Goal: Task Accomplishment & Management: Manage account settings

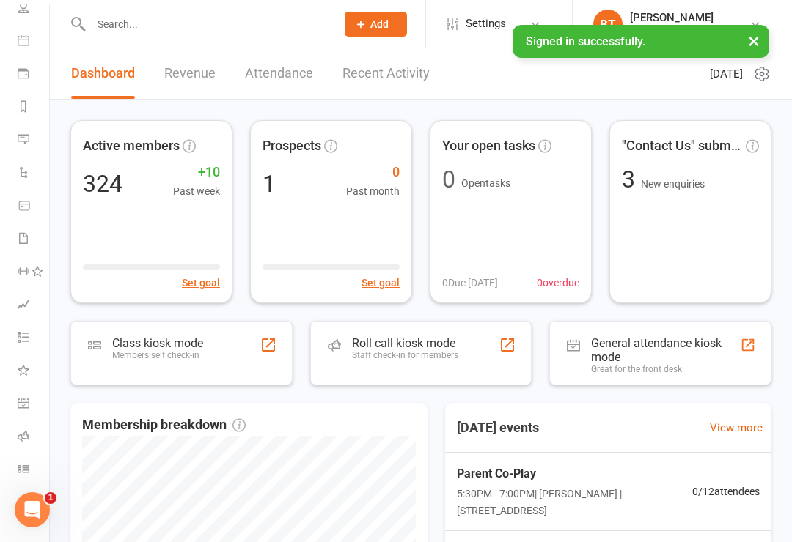
scroll to position [115, 0]
click at [25, 462] on link "Class check-in" at bounding box center [34, 470] width 33 height 33
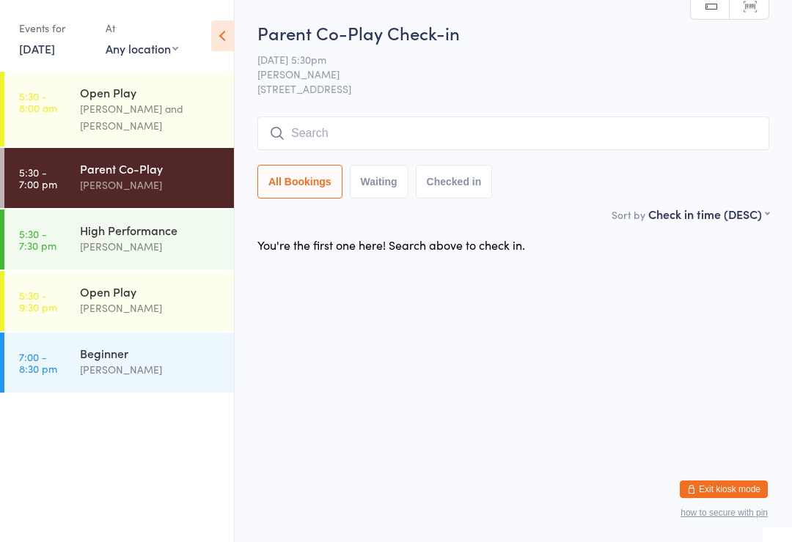
click at [313, 135] on input "search" at bounding box center [513, 134] width 512 height 34
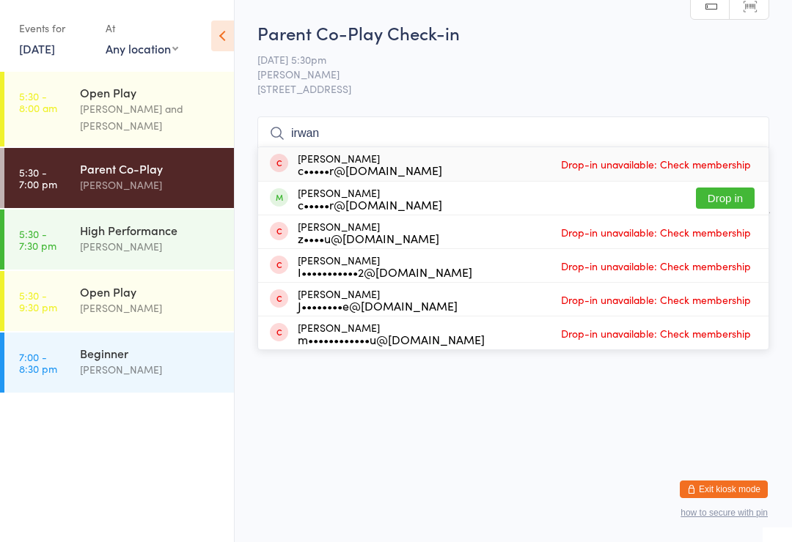
type input "irwan"
click at [727, 195] on button "Drop in" at bounding box center [725, 198] width 59 height 21
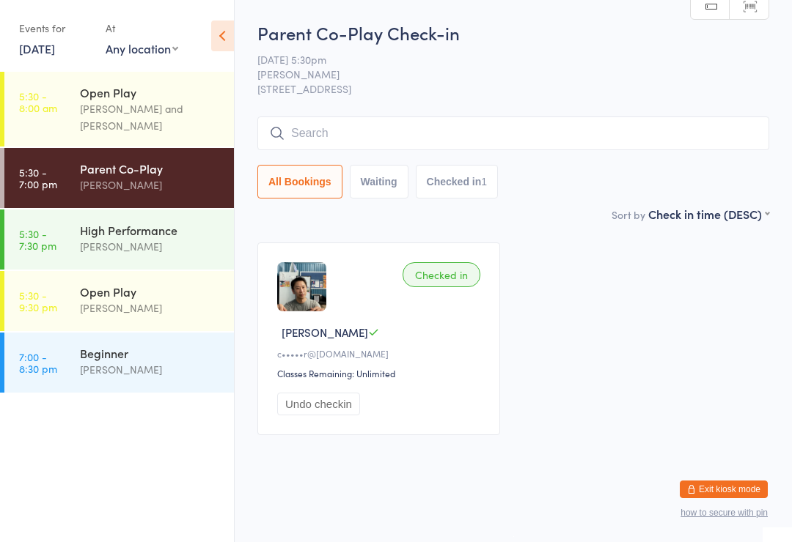
click at [146, 248] on div "Alfian Eko Prasetya" at bounding box center [150, 246] width 141 height 17
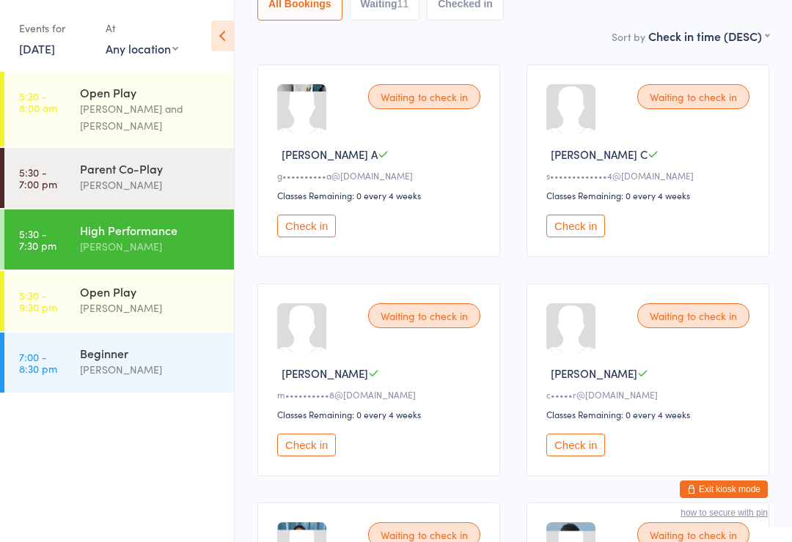
scroll to position [165, 0]
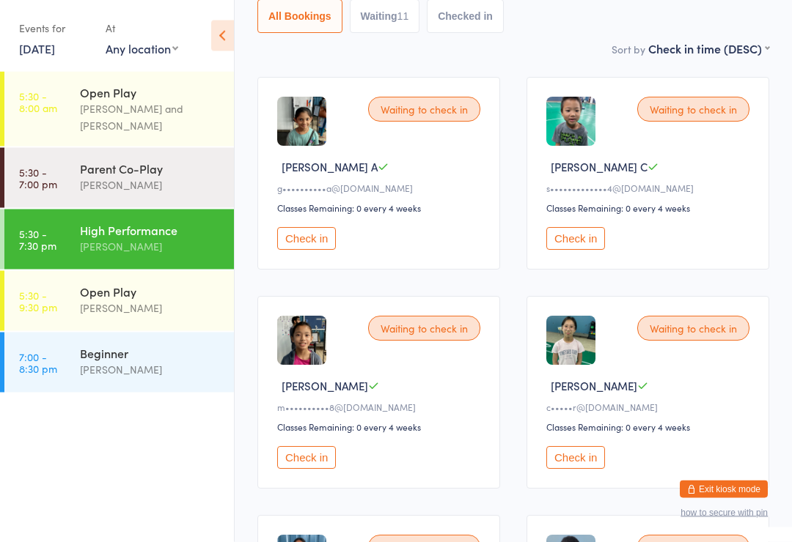
click at [309, 246] on button "Check in" at bounding box center [306, 239] width 59 height 23
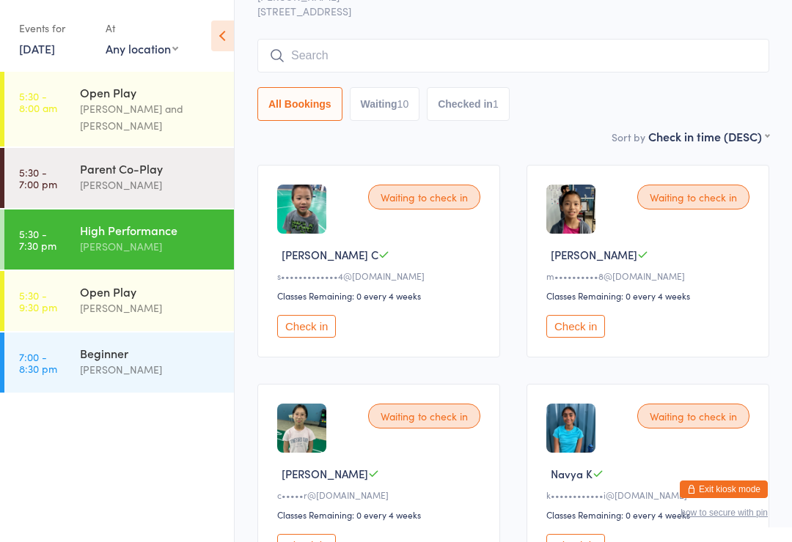
scroll to position [77, 0]
click at [161, 183] on div "Belle Chatupornkarnchana" at bounding box center [150, 185] width 141 height 17
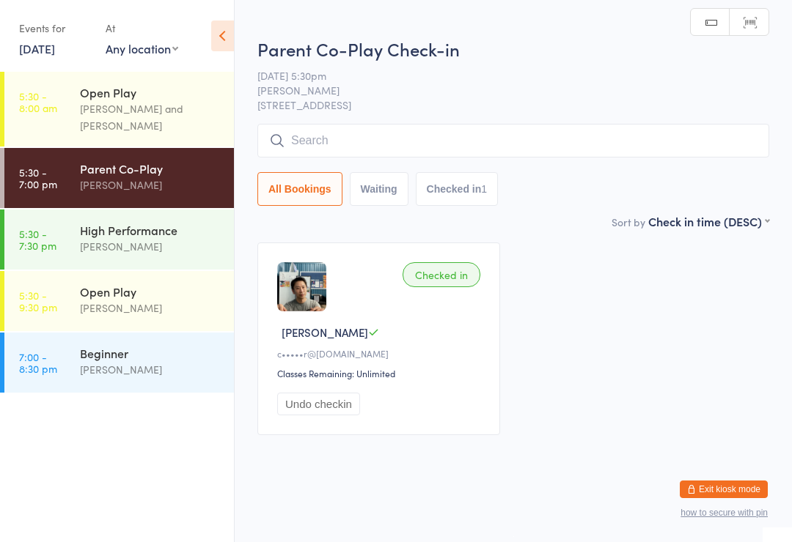
click at [326, 147] on input "search" at bounding box center [513, 141] width 512 height 34
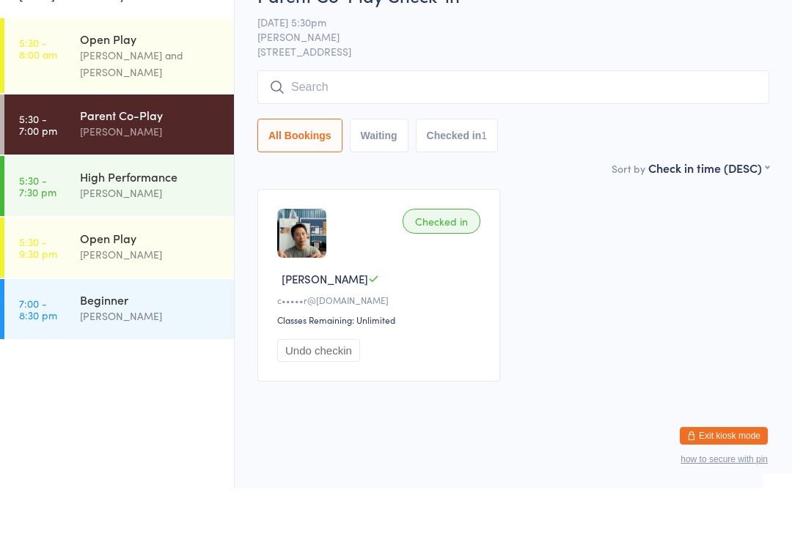
scroll to position [12, 0]
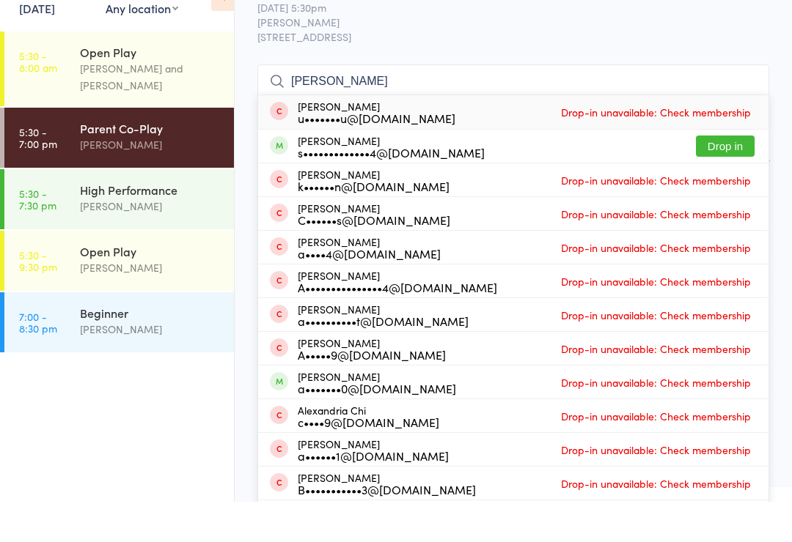
type input "Alex"
click at [731, 176] on button "Drop in" at bounding box center [725, 186] width 59 height 21
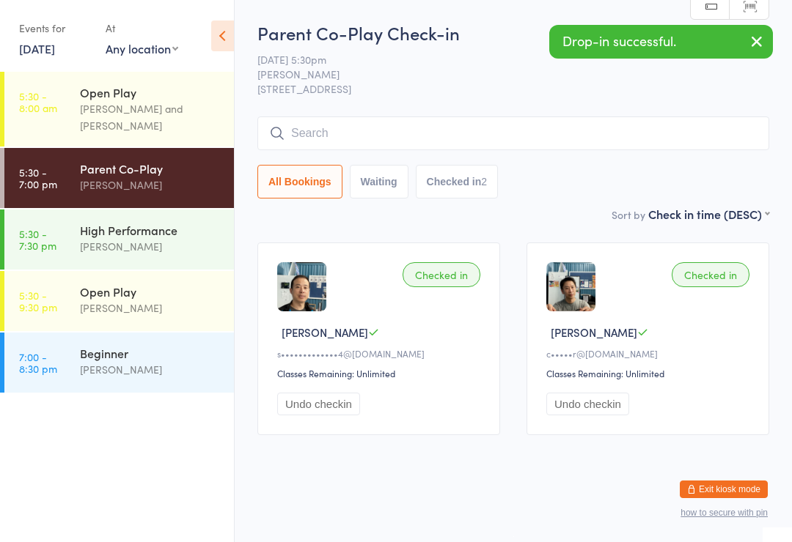
click at [153, 241] on div "Alfian Eko Prasetya" at bounding box center [150, 246] width 141 height 17
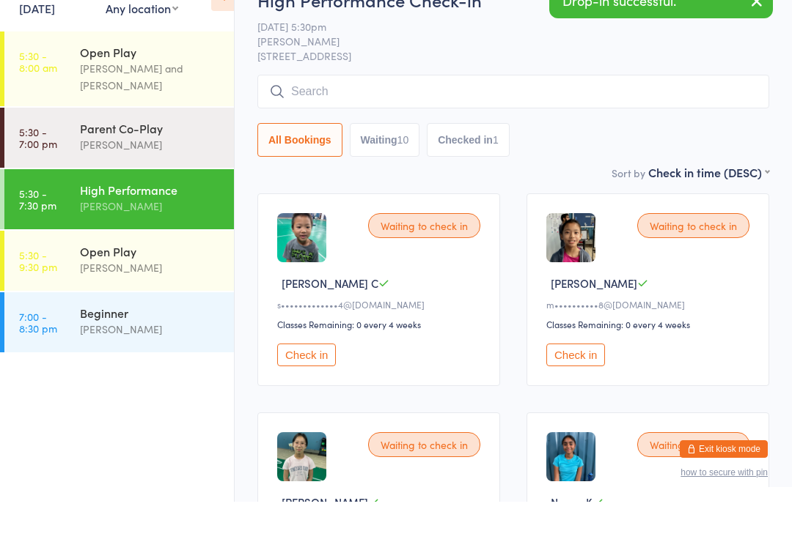
scroll to position [10, 0]
click at [322, 383] on button "Check in" at bounding box center [306, 394] width 59 height 23
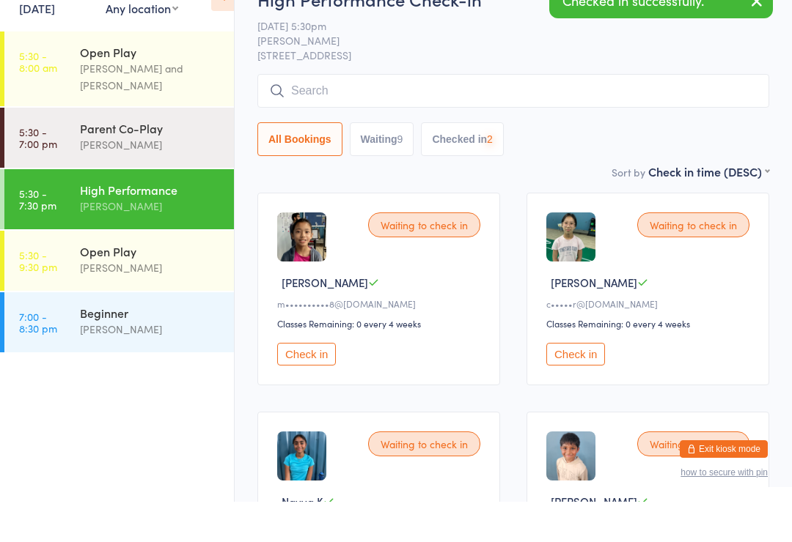
scroll to position [50, 0]
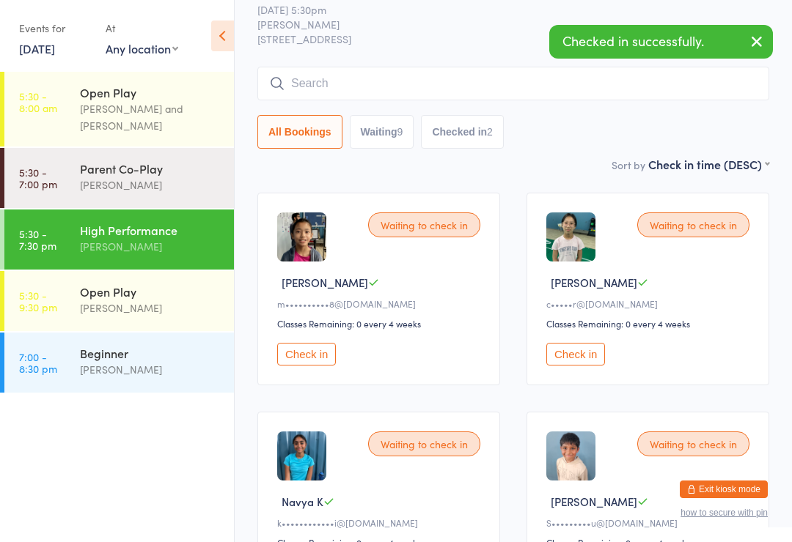
click at [586, 350] on button "Check in" at bounding box center [575, 354] width 59 height 23
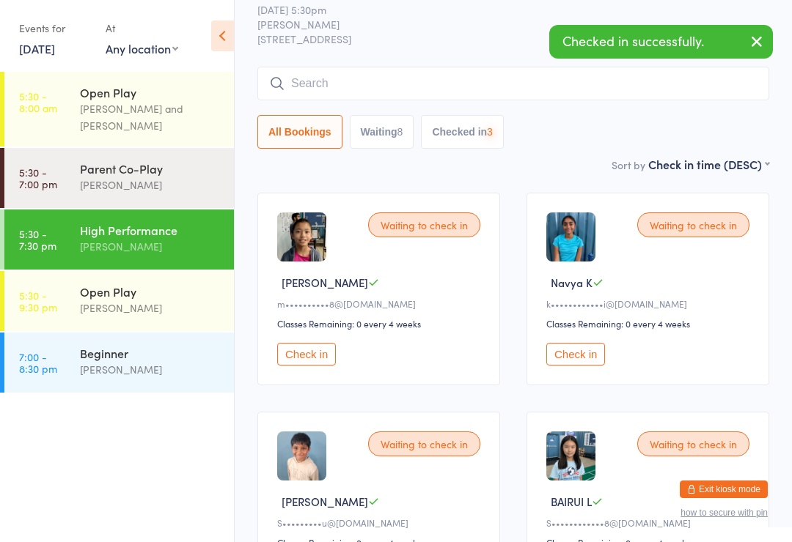
click at [318, 364] on button "Check in" at bounding box center [306, 354] width 59 height 23
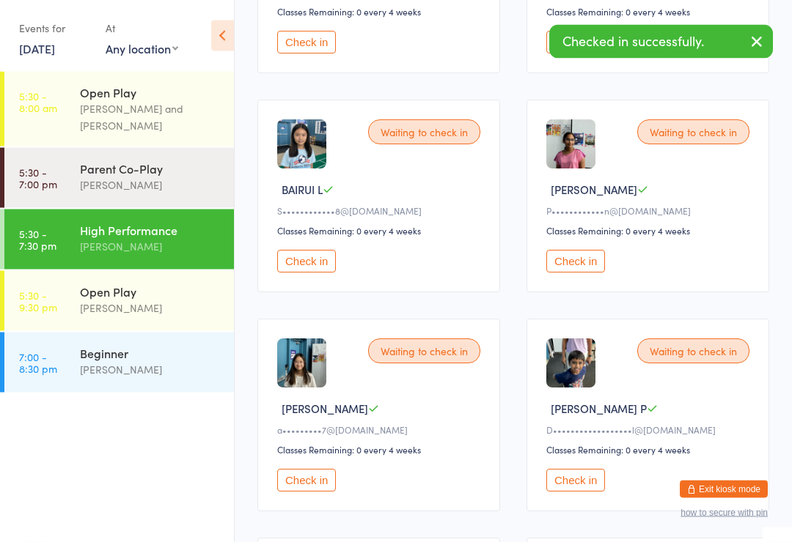
scroll to position [362, 0]
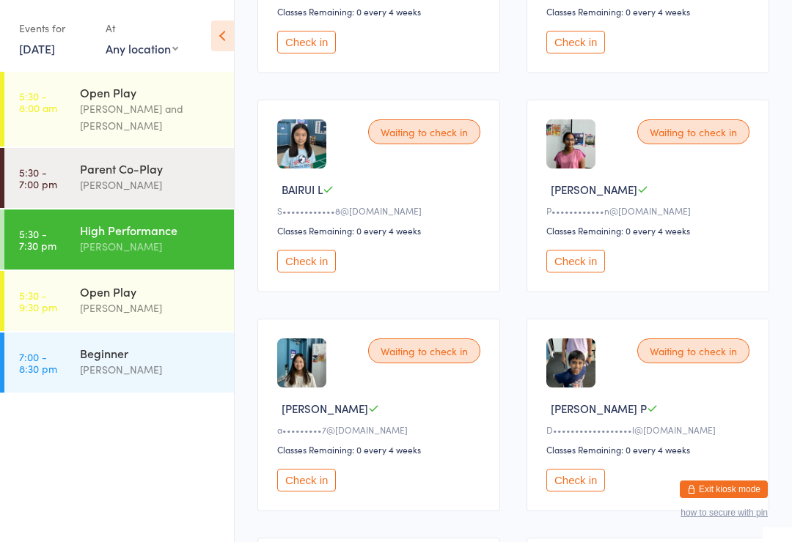
click at [323, 489] on button "Check in" at bounding box center [306, 480] width 59 height 23
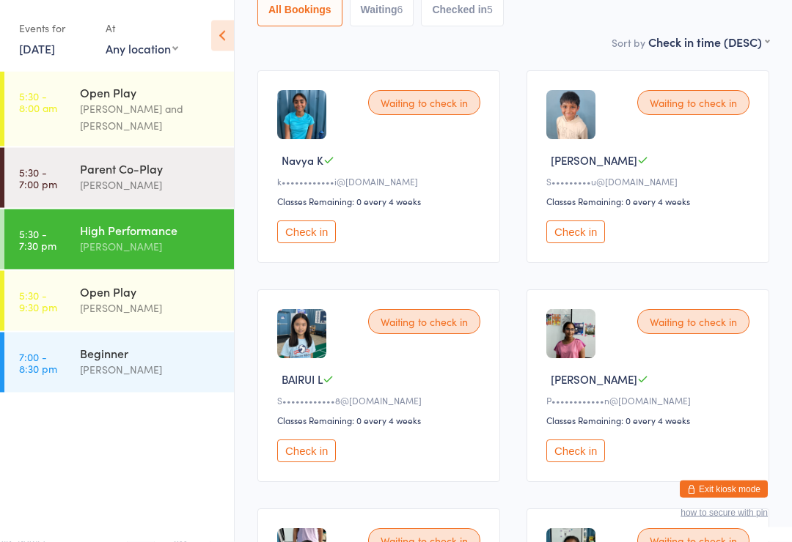
scroll to position [172, 0]
click at [573, 236] on button "Check in" at bounding box center [575, 232] width 59 height 23
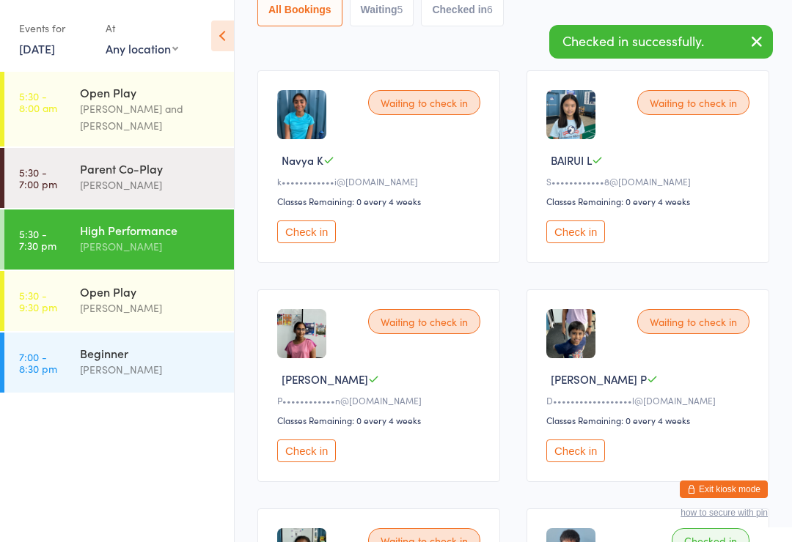
click at [141, 315] on div "Calvin Kristanto" at bounding box center [150, 308] width 141 height 17
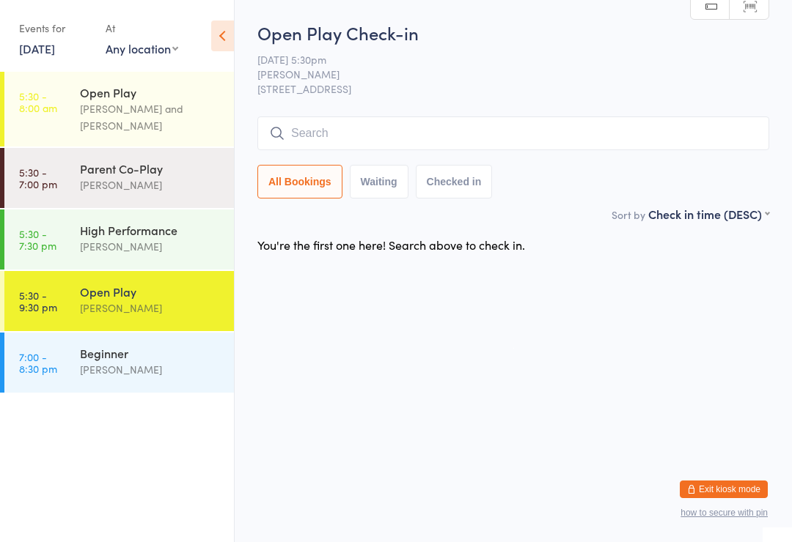
click at [183, 120] on div "Calvin Kristanto and Ayu Gary Luna" at bounding box center [150, 117] width 141 height 34
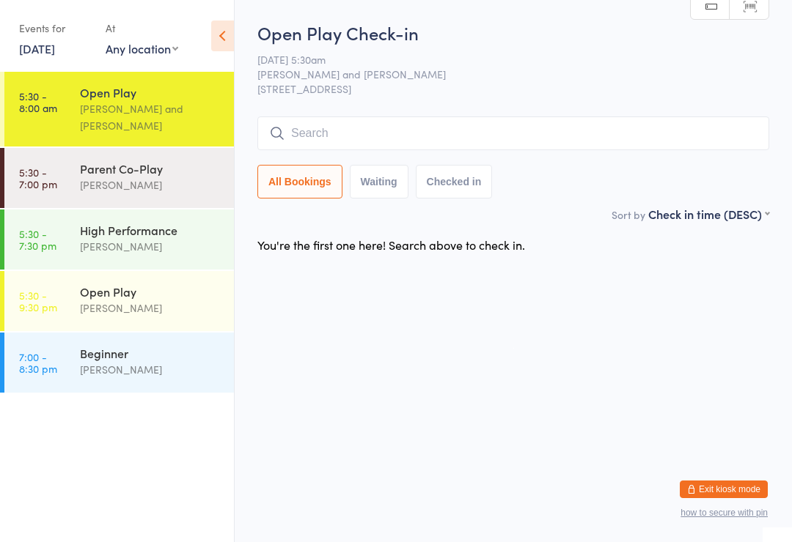
click at [150, 371] on div "Alfian Eko Prasetya" at bounding box center [150, 369] width 141 height 17
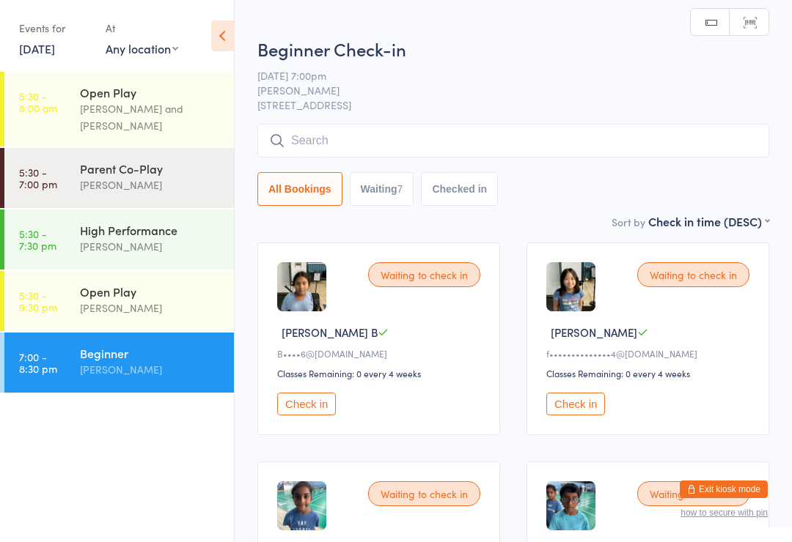
click at [174, 307] on div "Calvin Kristanto" at bounding box center [150, 308] width 141 height 17
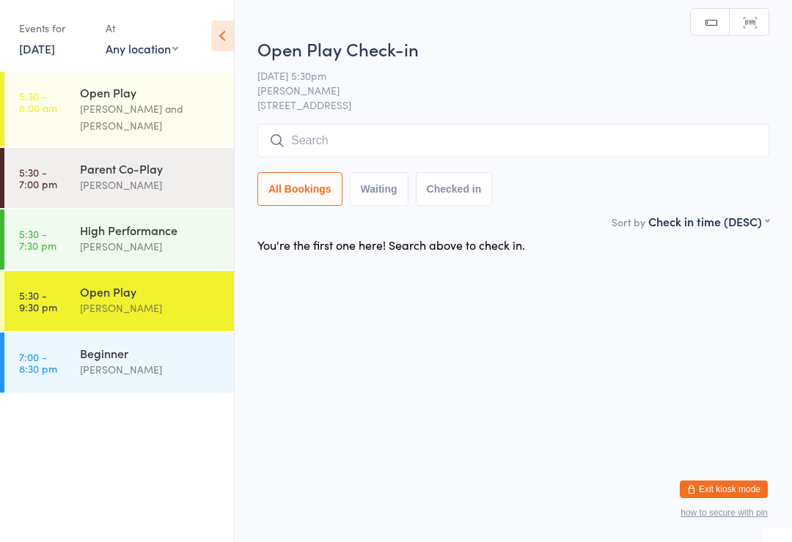
click at [181, 249] on div "Alfian Eko Prasetya" at bounding box center [150, 246] width 141 height 17
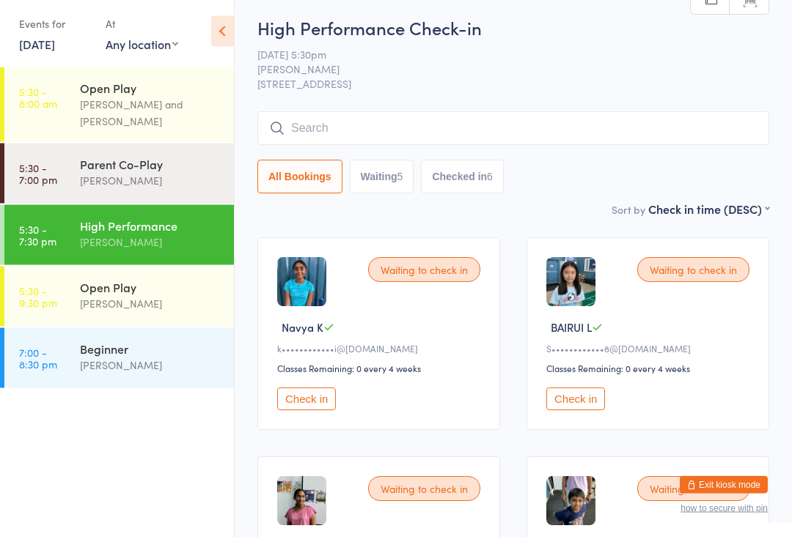
click at [298, 408] on button "Check in" at bounding box center [306, 404] width 59 height 23
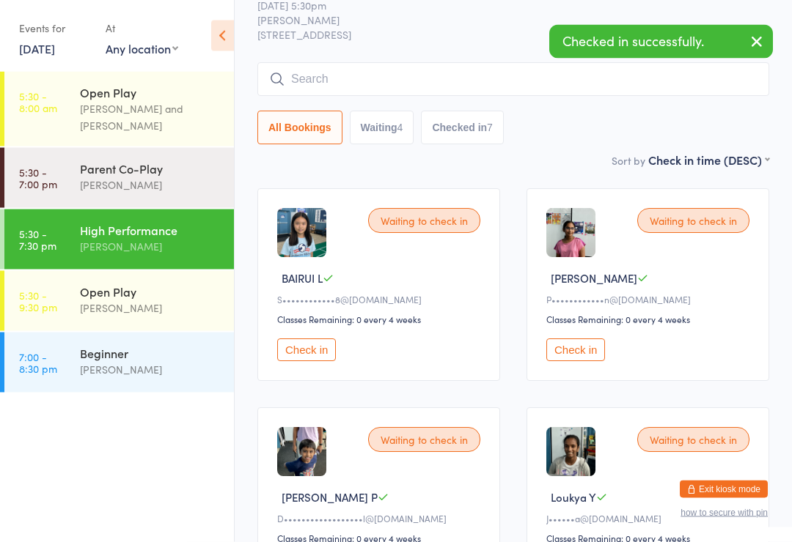
scroll to position [64, 0]
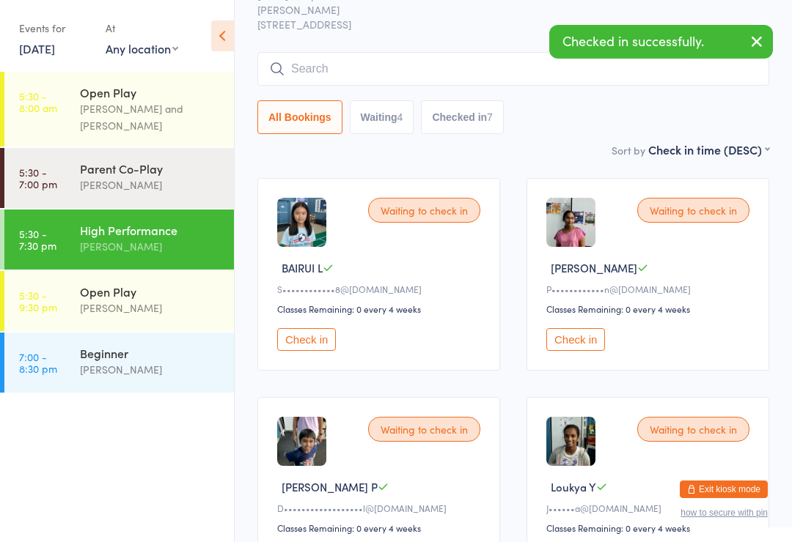
click at [303, 351] on button "Check in" at bounding box center [306, 339] width 59 height 23
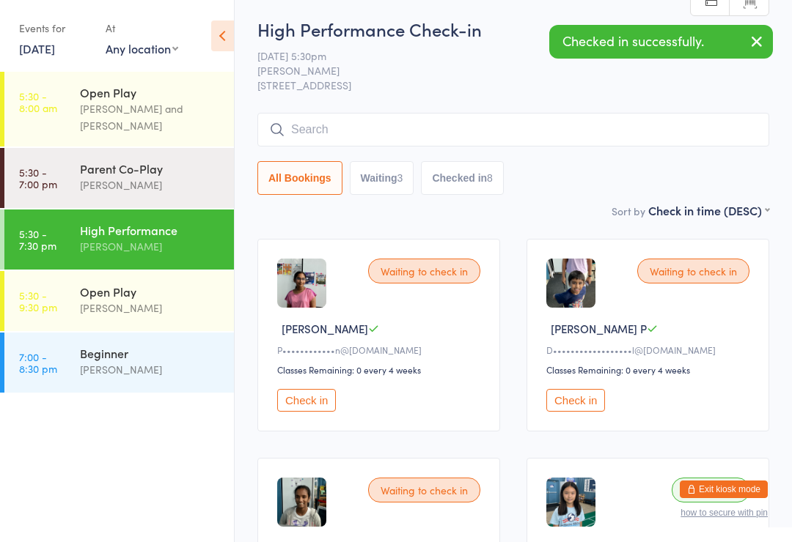
scroll to position [0, 0]
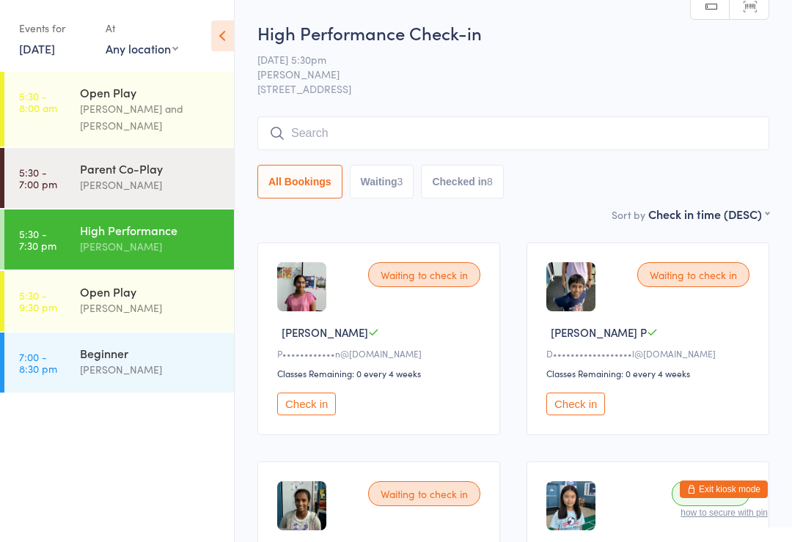
click at [91, 371] on div "Alfian Eko Prasetya" at bounding box center [150, 369] width 141 height 17
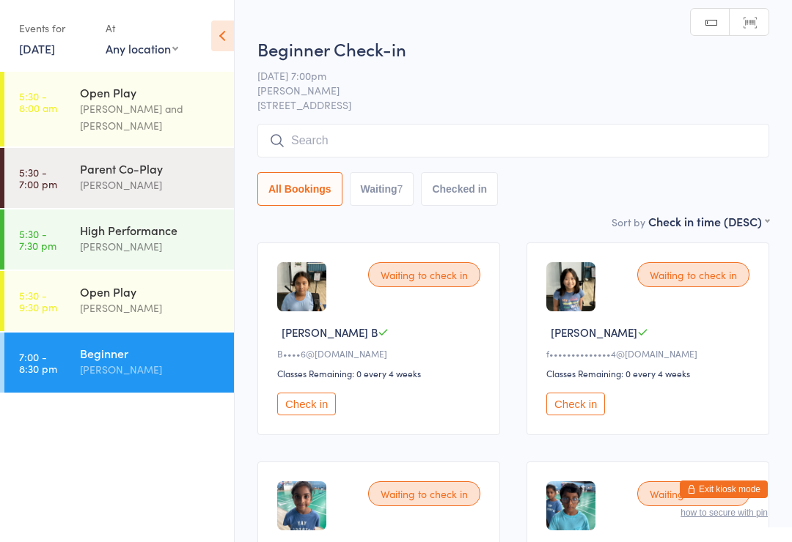
click at [108, 238] on div "High Performance" at bounding box center [150, 230] width 141 height 16
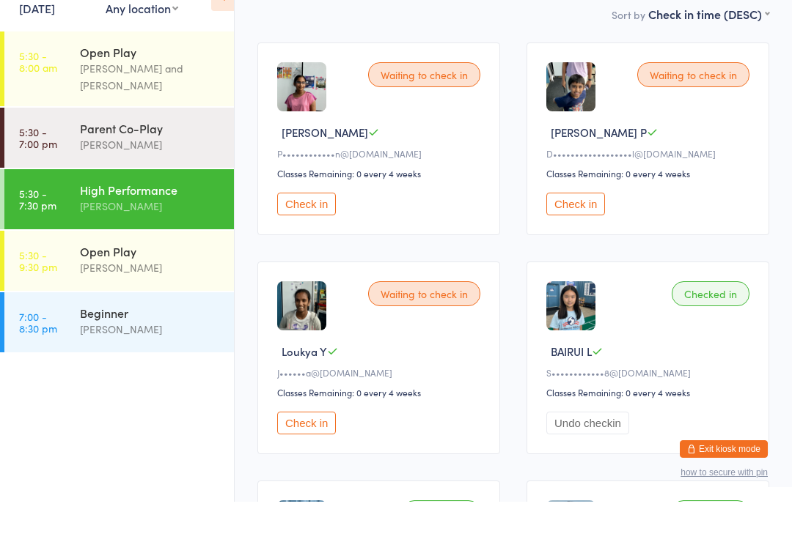
scroll to position [165, 0]
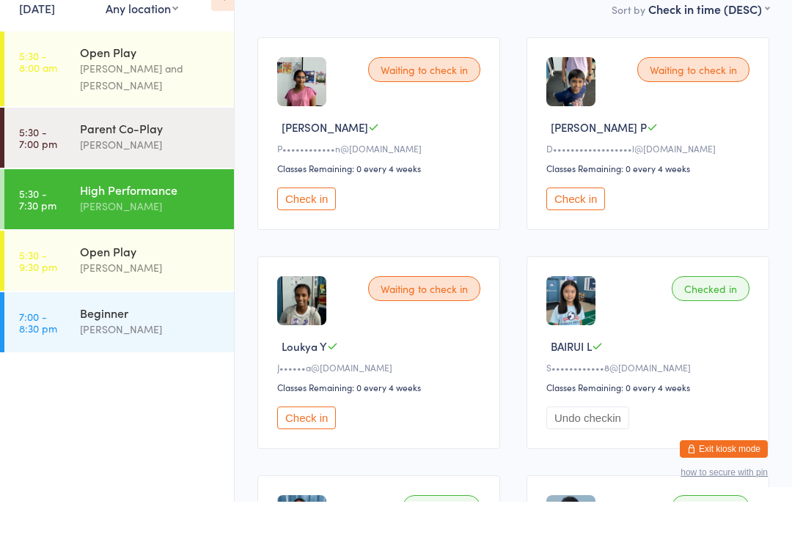
click at [312, 228] on button "Check in" at bounding box center [306, 239] width 59 height 23
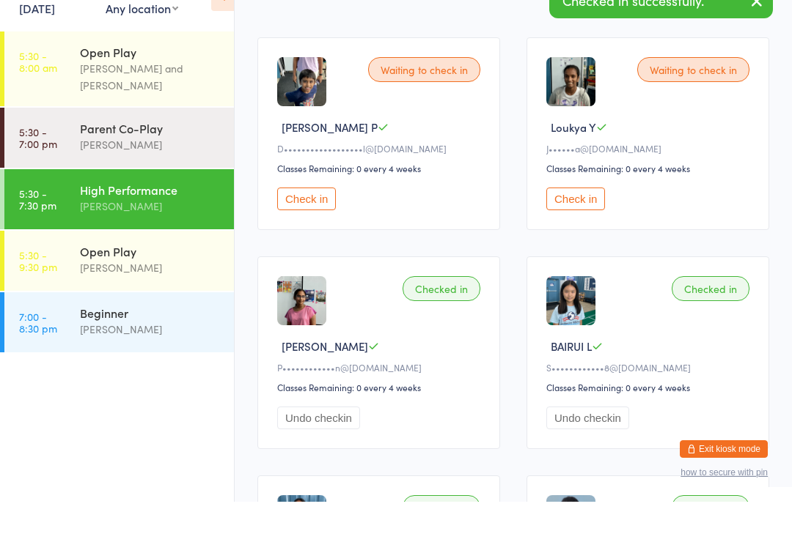
scroll to position [206, 0]
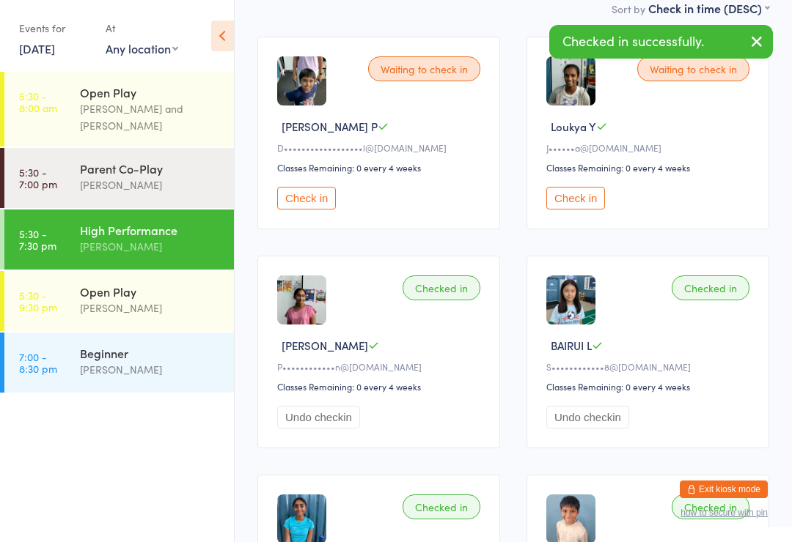
click at [573, 198] on button "Check in" at bounding box center [575, 198] width 59 height 23
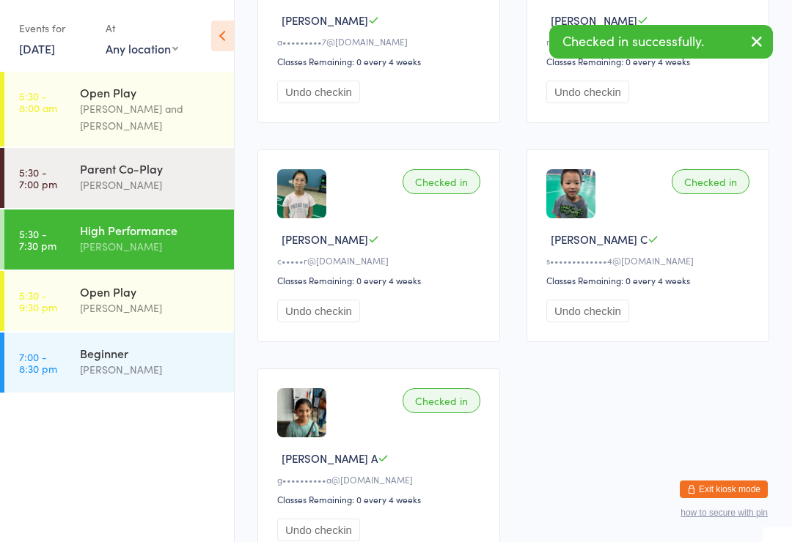
scroll to position [1099, 0]
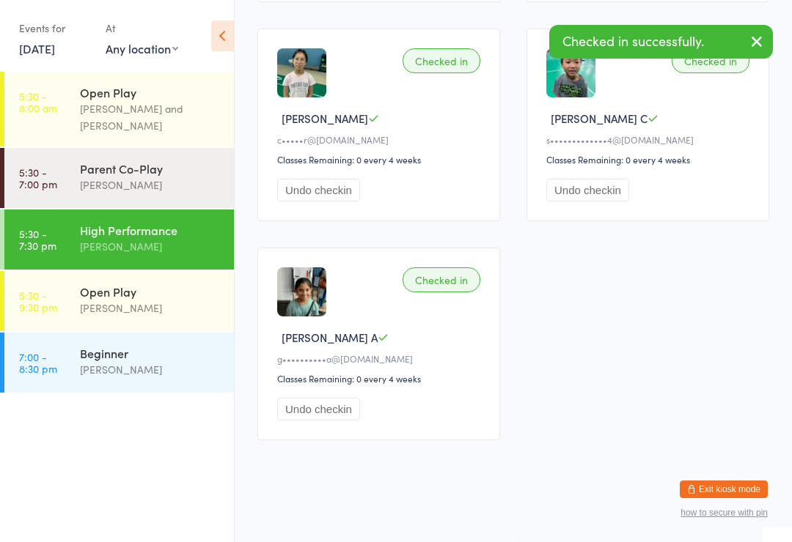
click at [326, 415] on button "Undo checkin" at bounding box center [318, 409] width 83 height 23
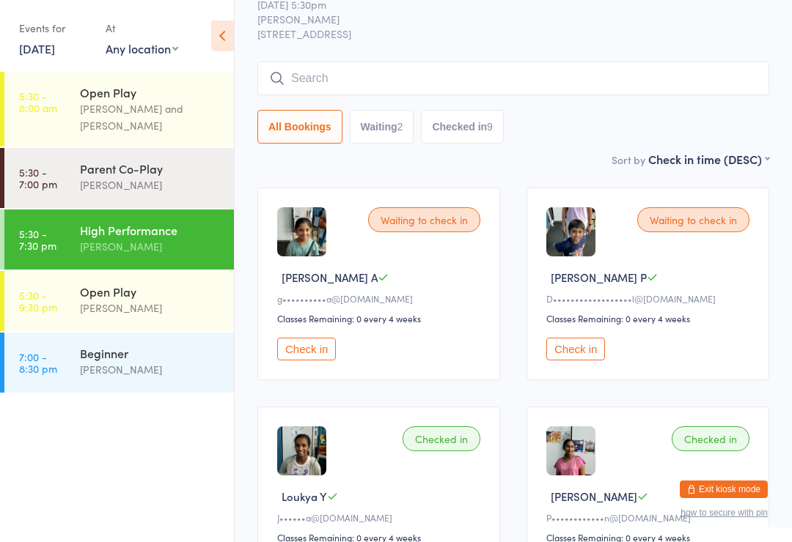
scroll to position [0, 0]
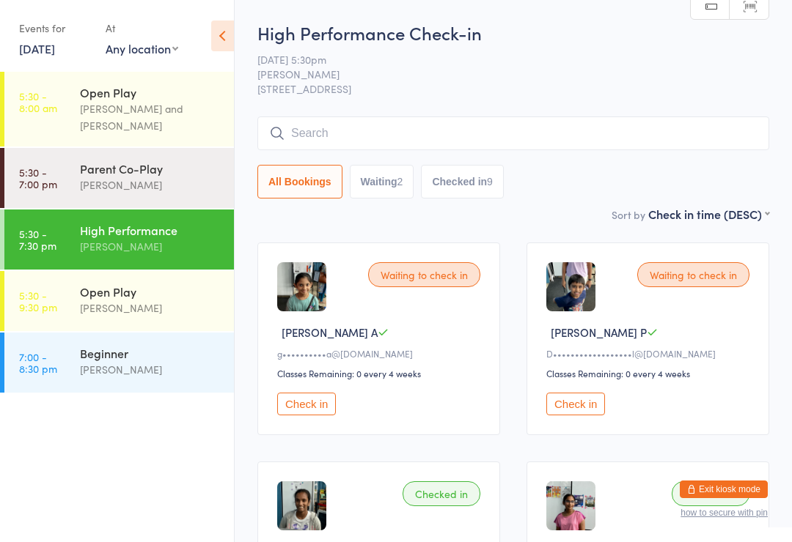
click at [75, 359] on link "7:00 - 8:30 pm Beginner Alfian Eko Prasetya" at bounding box center [118, 363] width 229 height 60
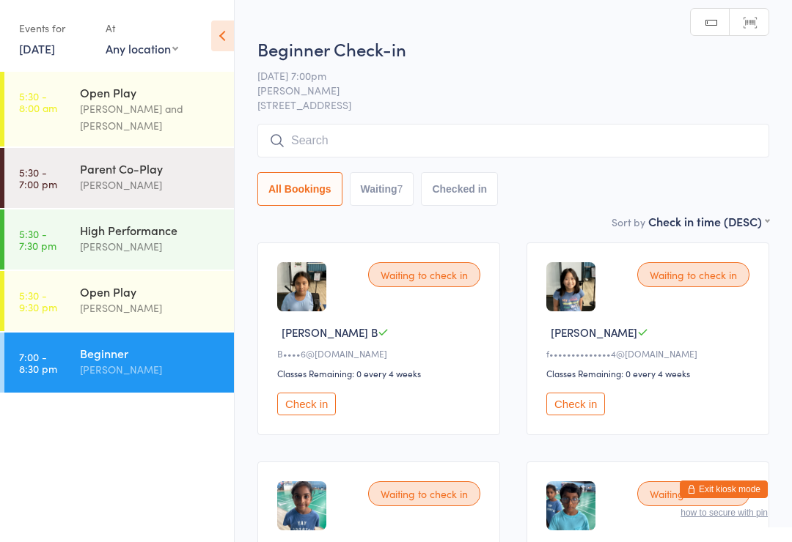
click at [82, 237] on div "High Performance" at bounding box center [150, 230] width 141 height 16
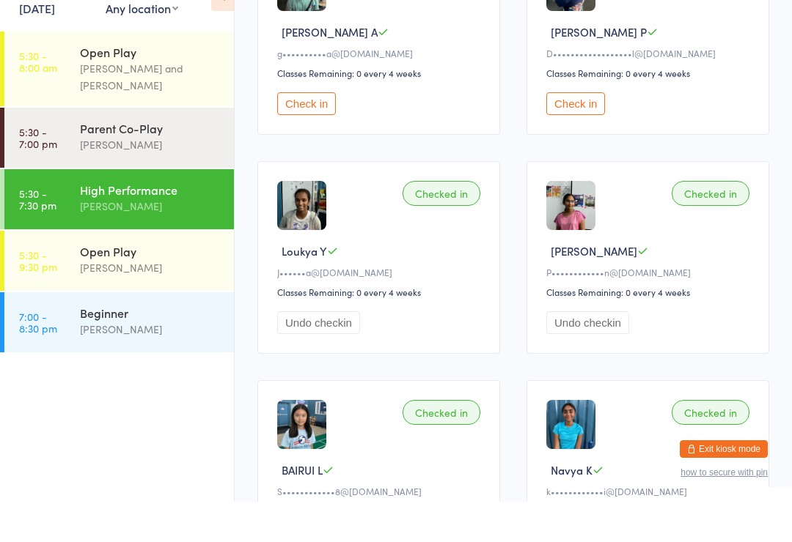
scroll to position [266, 0]
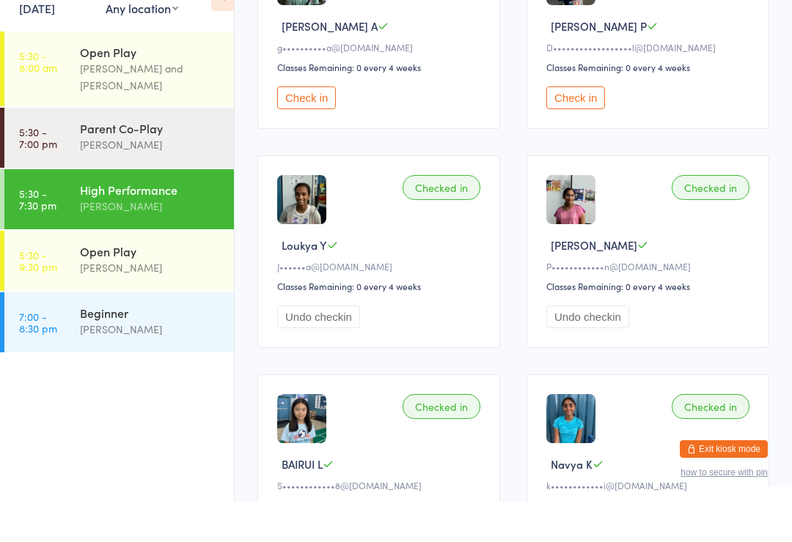
click at [578, 127] on button "Check in" at bounding box center [575, 138] width 59 height 23
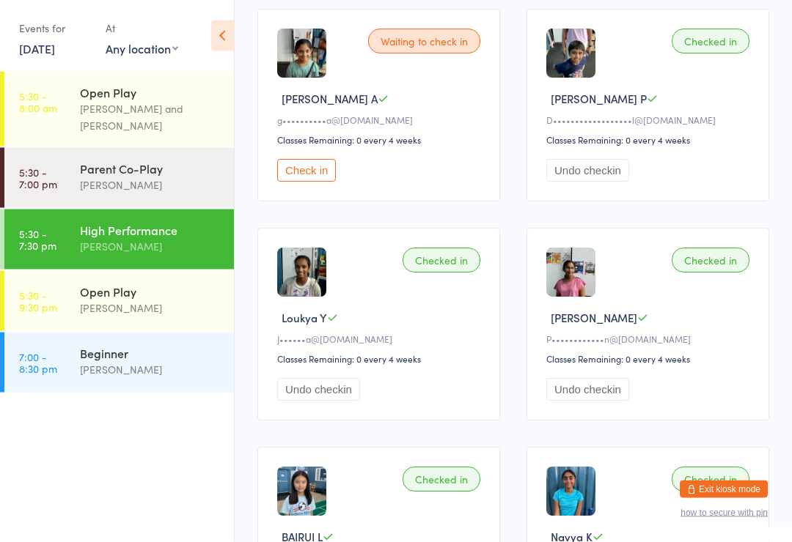
scroll to position [0, 0]
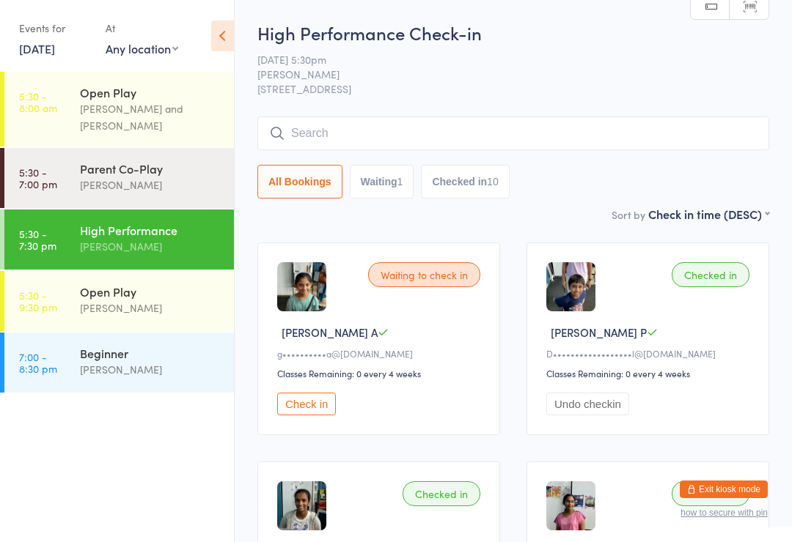
click at [314, 410] on button "Check in" at bounding box center [306, 404] width 59 height 23
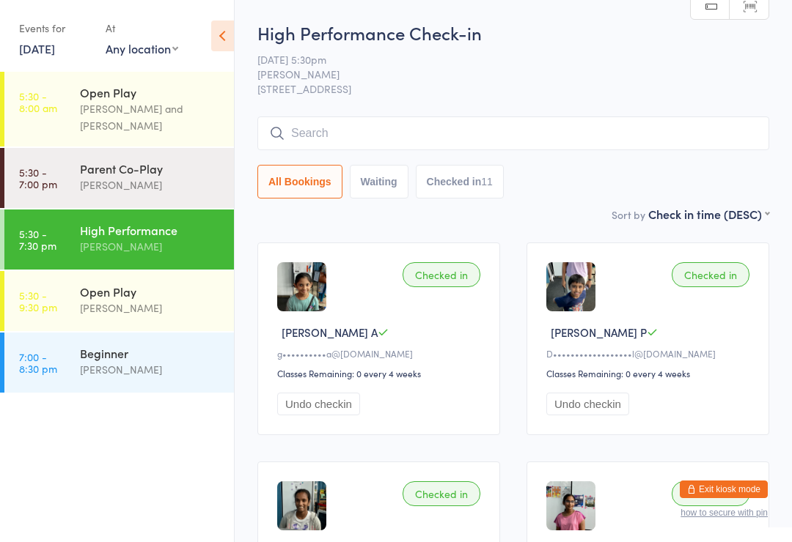
click at [120, 113] on div "Calvin Kristanto and Ayu Gary Luna" at bounding box center [150, 117] width 141 height 34
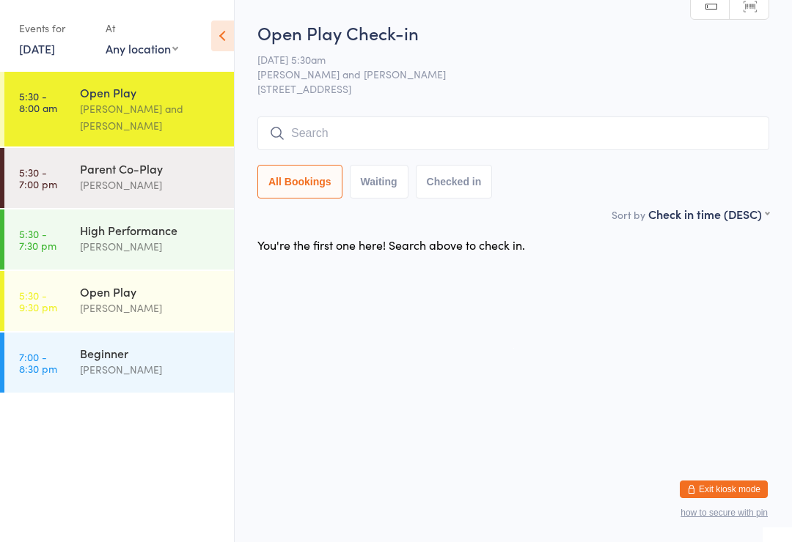
type input "i"
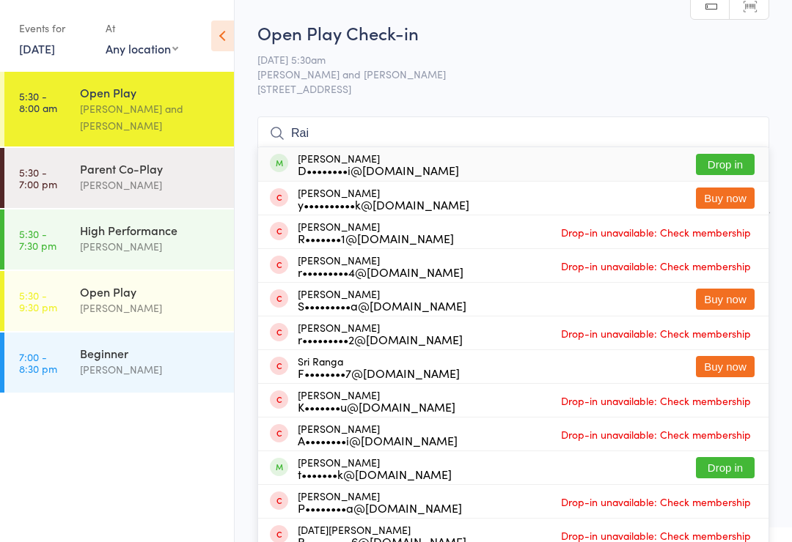
type input "Rai"
click at [715, 162] on button "Drop in" at bounding box center [725, 164] width 59 height 21
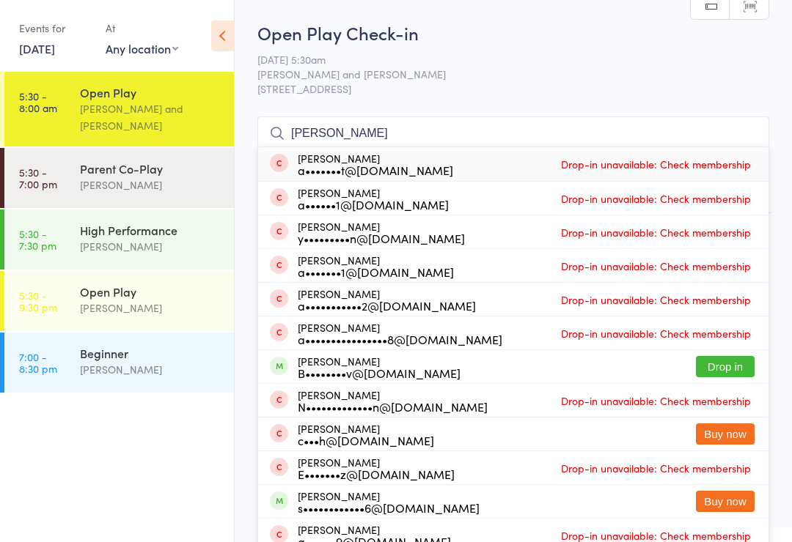
type input "Andrew tebbutt"
click at [478, 73] on span "Calvin Kristanto and Ayu Gary Luna" at bounding box center [501, 74] width 489 height 15
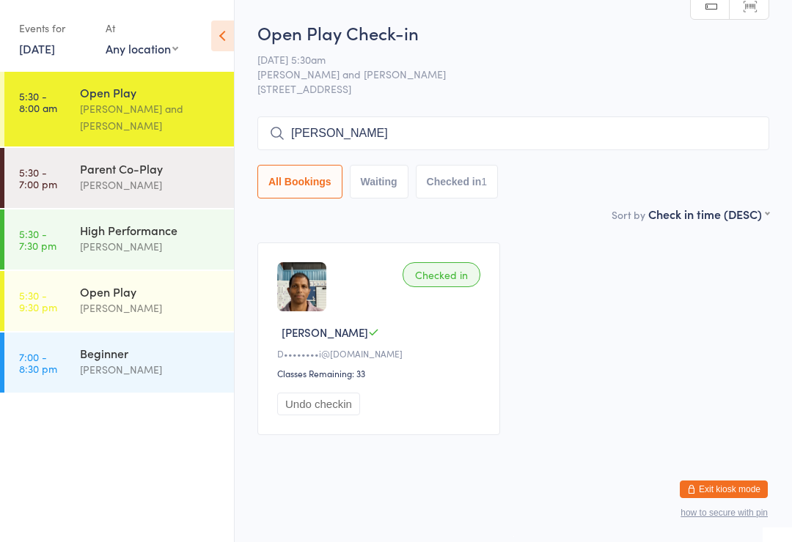
click at [160, 300] on div "Open Play" at bounding box center [150, 292] width 141 height 16
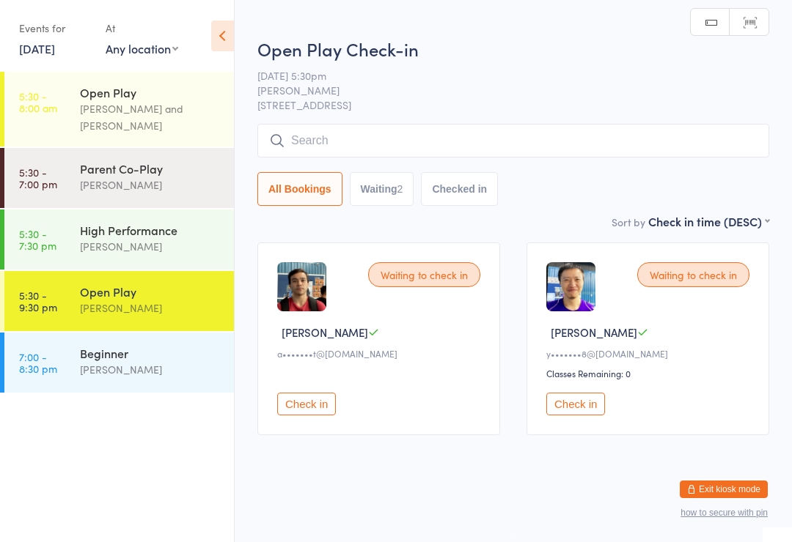
click at [310, 410] on button "Check in" at bounding box center [306, 404] width 59 height 23
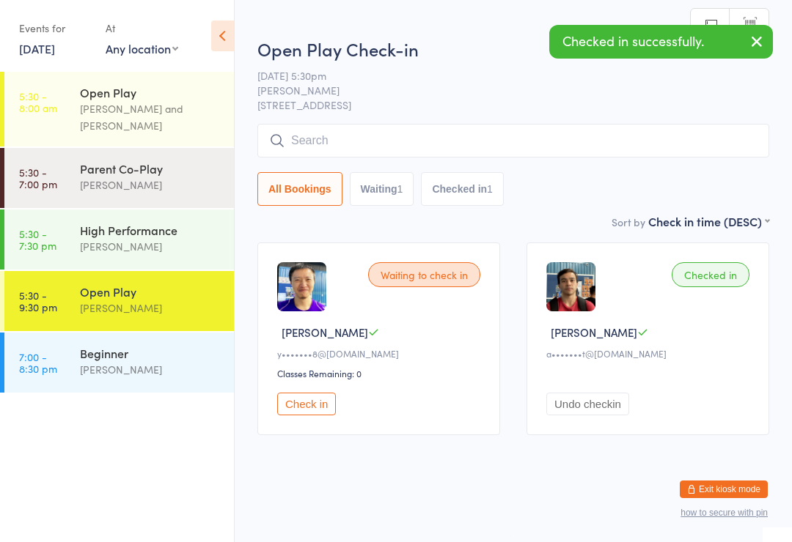
click at [307, 408] on button "Check in" at bounding box center [306, 404] width 59 height 23
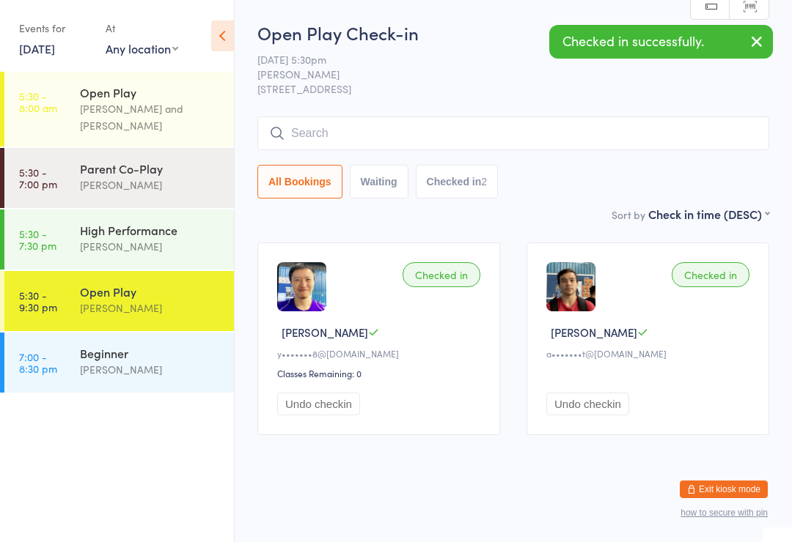
click at [170, 106] on div "Calvin Kristanto and Ayu Gary Luna" at bounding box center [150, 117] width 141 height 34
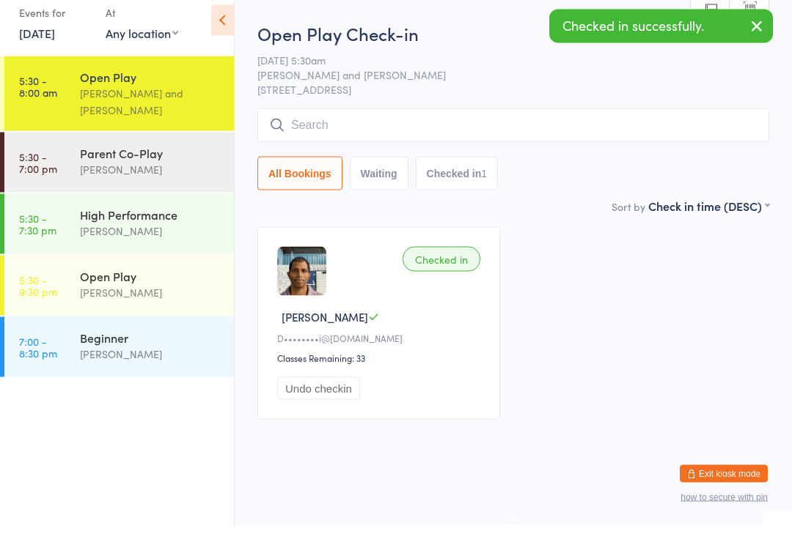
scroll to position [12, 0]
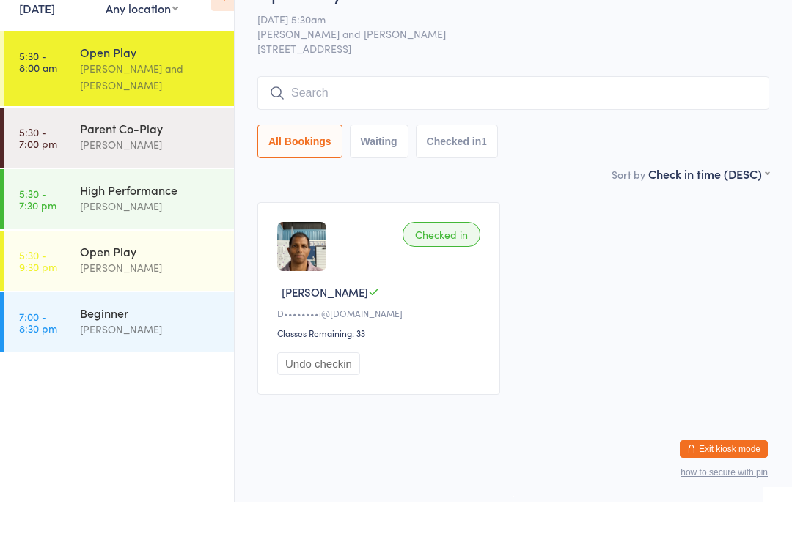
click at [152, 284] on div "Open Play" at bounding box center [150, 292] width 141 height 16
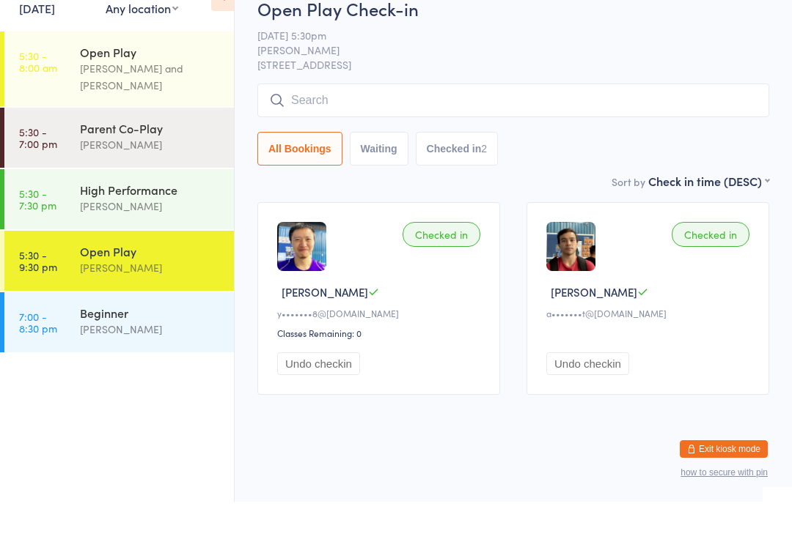
click at [180, 100] on div "Calvin Kristanto and Ayu Gary Luna" at bounding box center [150, 117] width 141 height 34
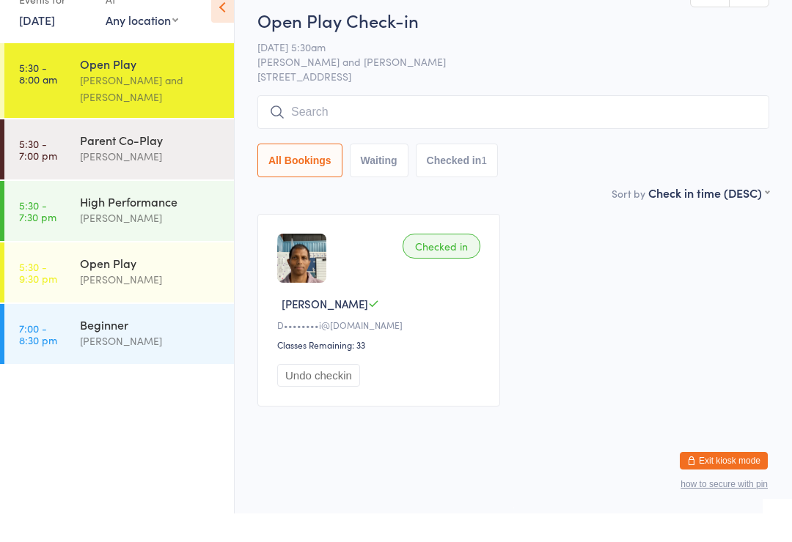
click at [328, 393] on button "Undo checkin" at bounding box center [318, 404] width 83 height 23
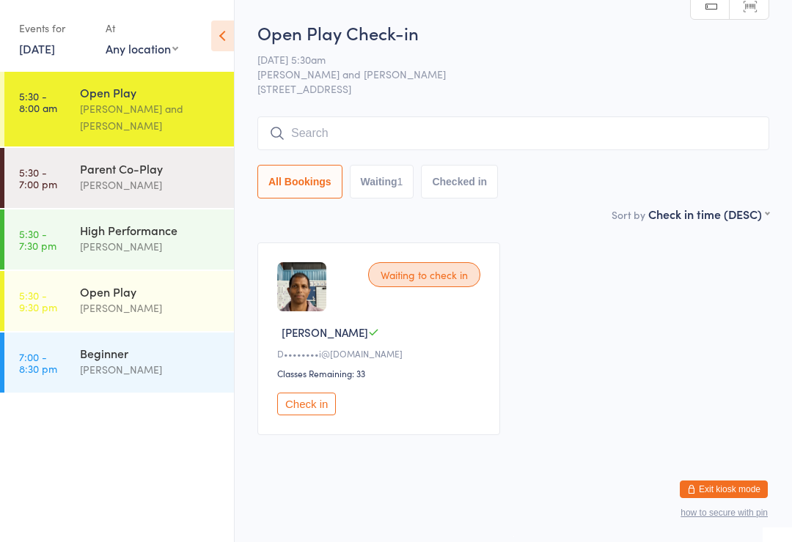
click at [133, 307] on div "Calvin Kristanto" at bounding box center [150, 308] width 141 height 17
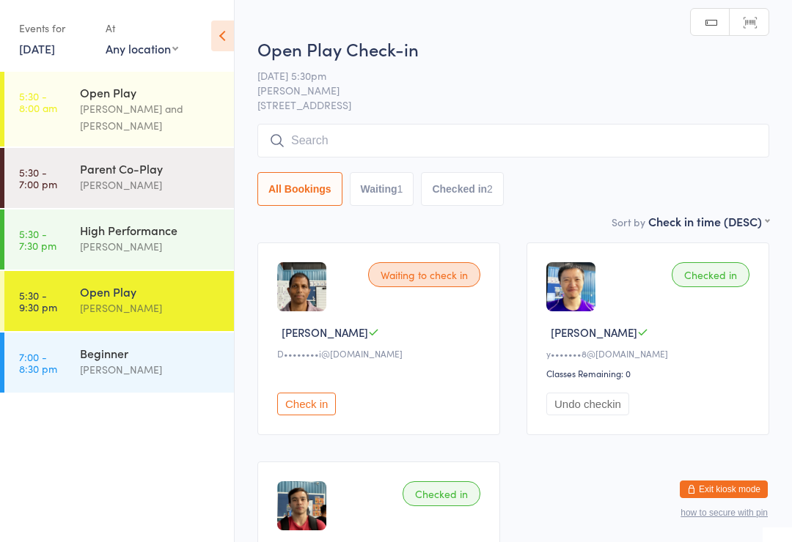
click at [316, 416] on button "Check in" at bounding box center [306, 404] width 59 height 23
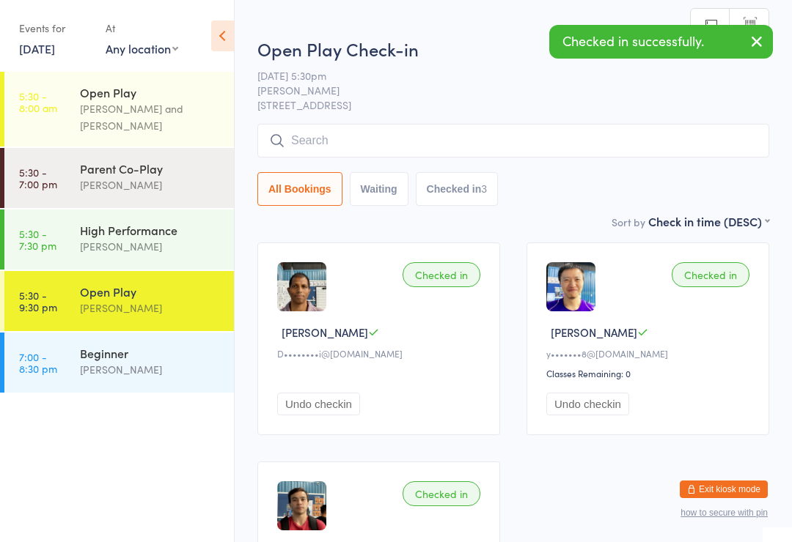
click at [178, 107] on div "Calvin Kristanto and Ayu Gary Luna" at bounding box center [150, 117] width 141 height 34
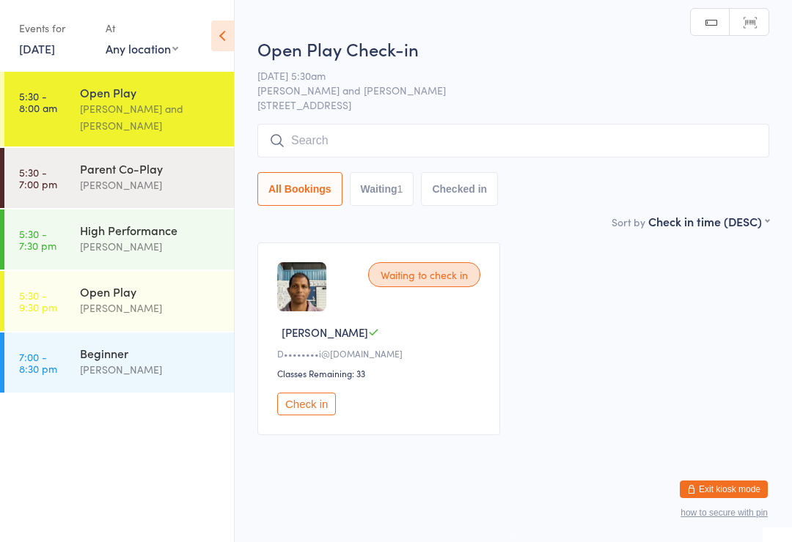
click at [451, 380] on div "Classes Remaining: 33" at bounding box center [380, 373] width 207 height 12
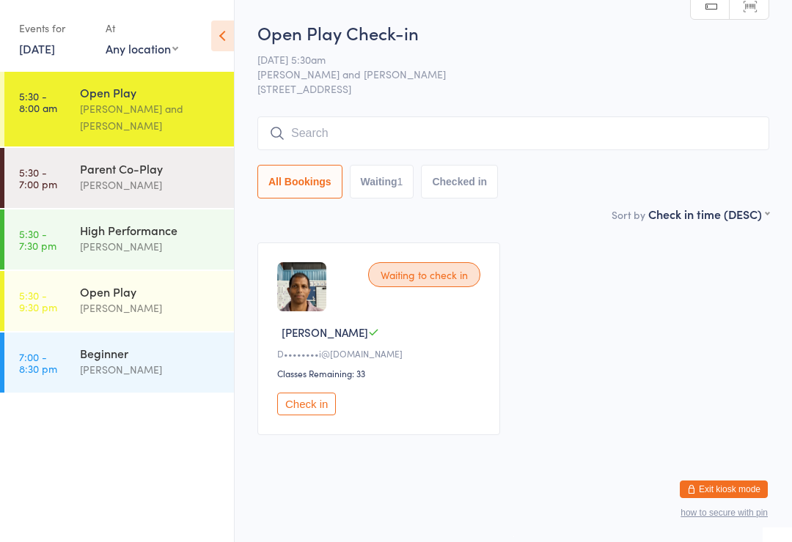
click at [758, 215] on select "First name (ASC) First name (DESC) Last name (ASC) Last name (DESC) Check in ti…" at bounding box center [708, 212] width 121 height 12
click at [393, 188] on button "Waiting 1" at bounding box center [382, 182] width 64 height 34
select select "0"
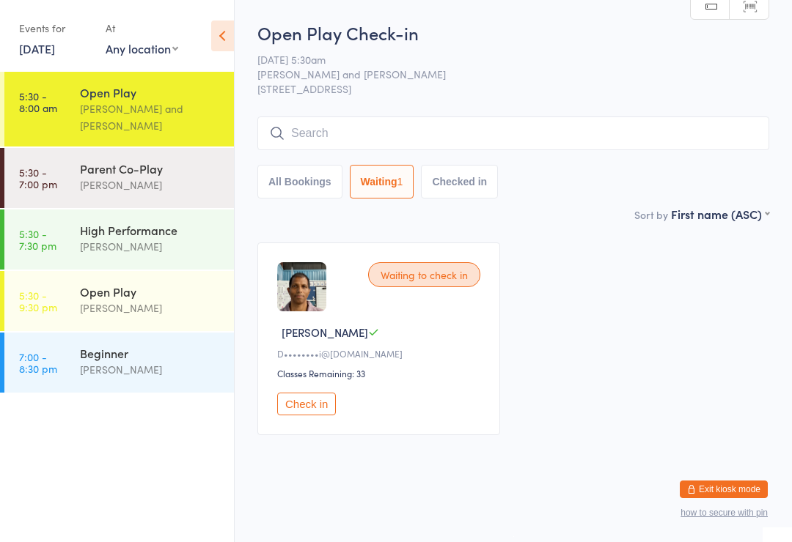
click at [525, 238] on div "Waiting to check in Dharanendra R D••••••••i@gmail.com Classes Remaining: 33 Ch…" at bounding box center [513, 338] width 538 height 219
click at [294, 186] on button "All Bookings" at bounding box center [299, 182] width 85 height 34
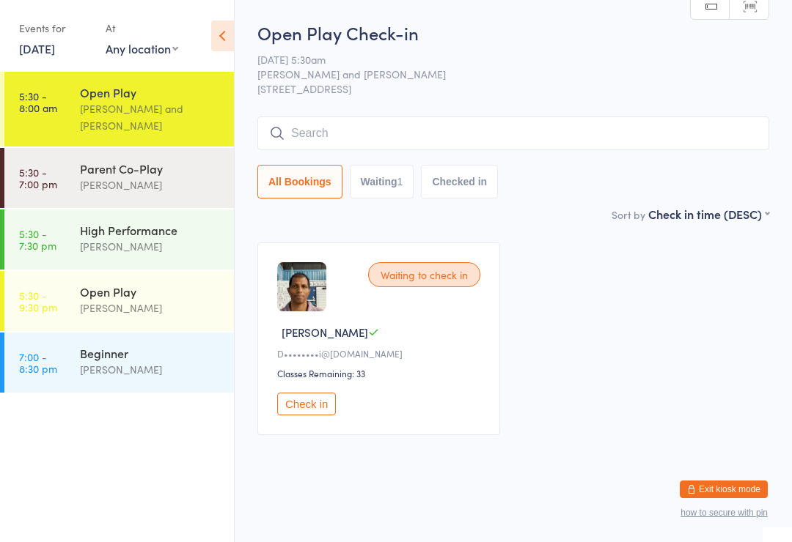
click at [562, 365] on div "Waiting to check in Dharanendra R D••••••••i@gmail.com Classes Remaining: 33 Ch…" at bounding box center [513, 338] width 538 height 219
click at [167, 303] on div "Calvin Kristanto" at bounding box center [150, 308] width 141 height 17
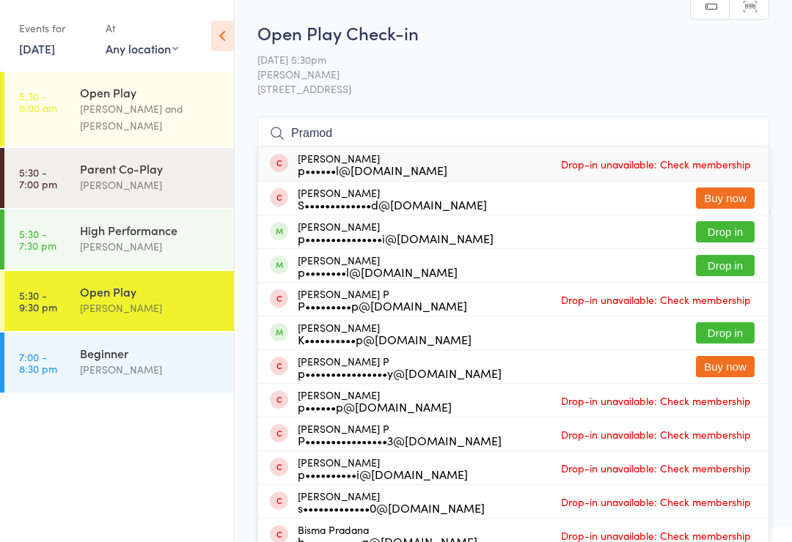
type input "Pramod"
click at [734, 232] on button "Drop in" at bounding box center [725, 231] width 59 height 21
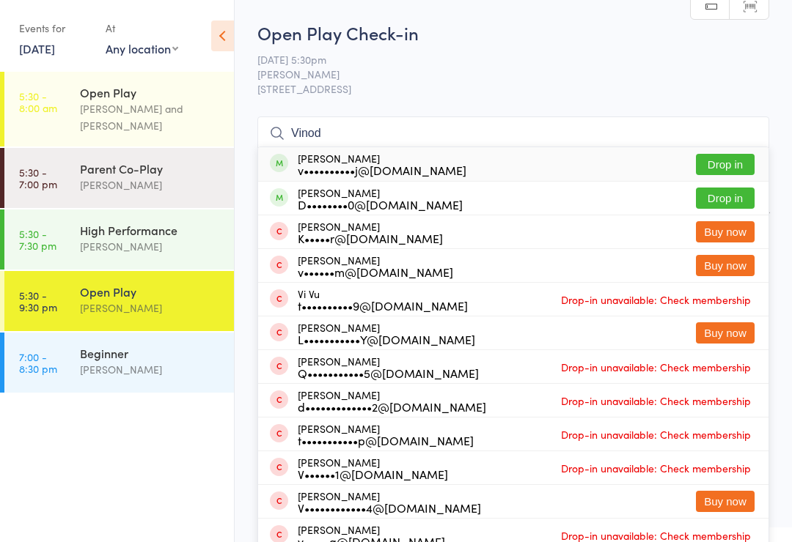
type input "Vinod"
click at [737, 159] on button "Drop in" at bounding box center [725, 164] width 59 height 21
type input "Vinod"
click at [729, 199] on button "Drop in" at bounding box center [725, 198] width 59 height 21
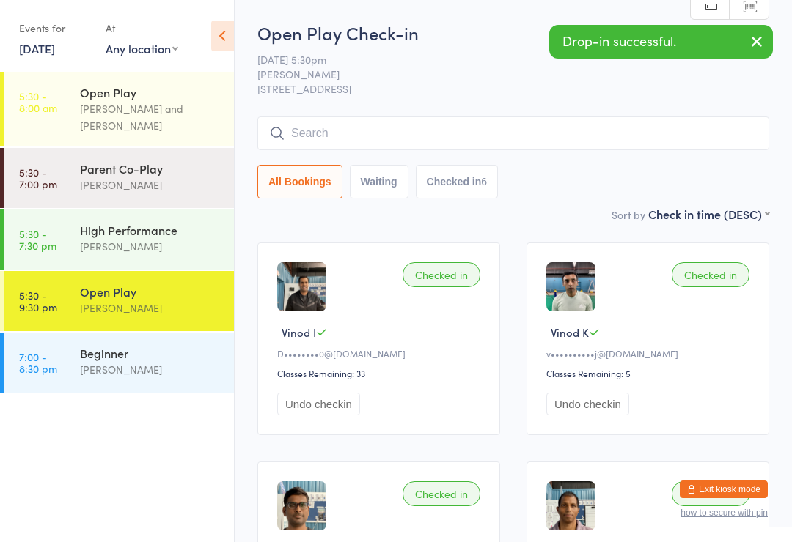
click at [600, 408] on button "Undo checkin" at bounding box center [587, 404] width 83 height 23
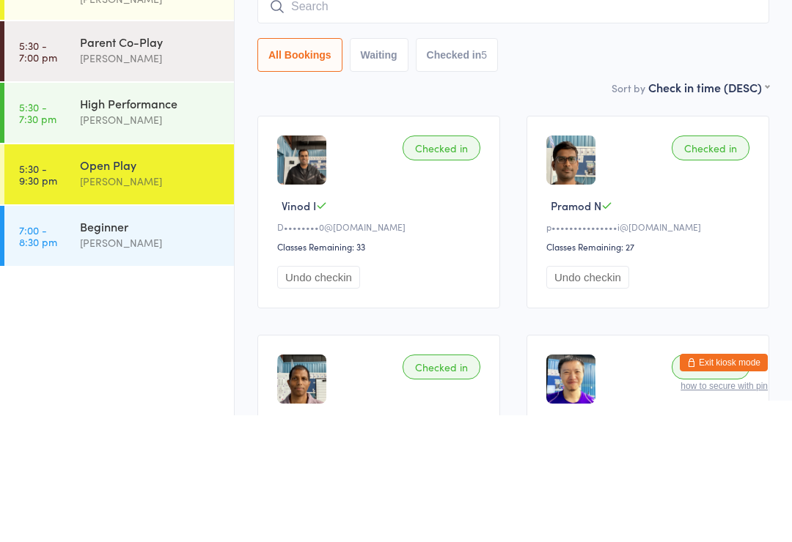
click at [312, 117] on input "search" at bounding box center [513, 134] width 512 height 34
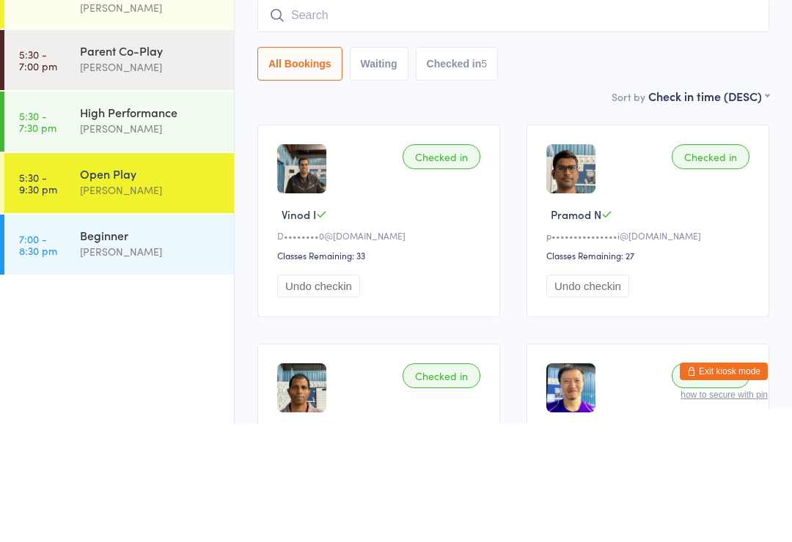
scroll to position [118, 0]
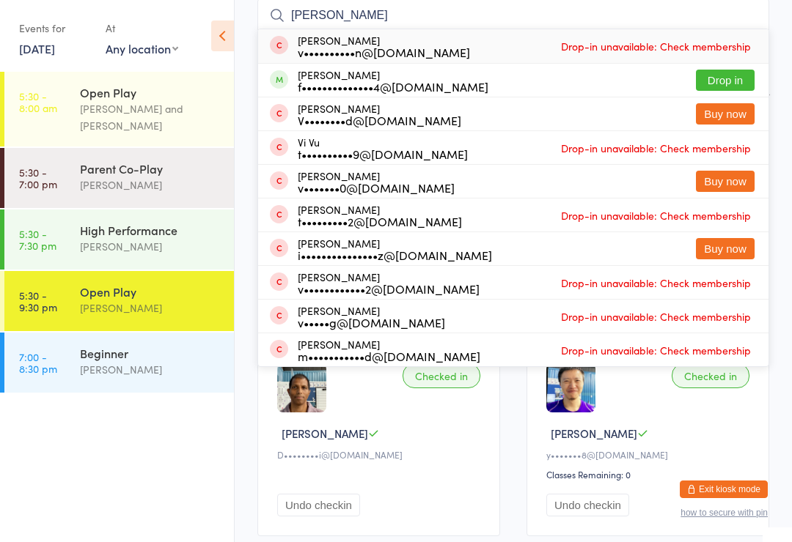
type input "Vicki"
click at [732, 77] on button "Drop in" at bounding box center [725, 80] width 59 height 21
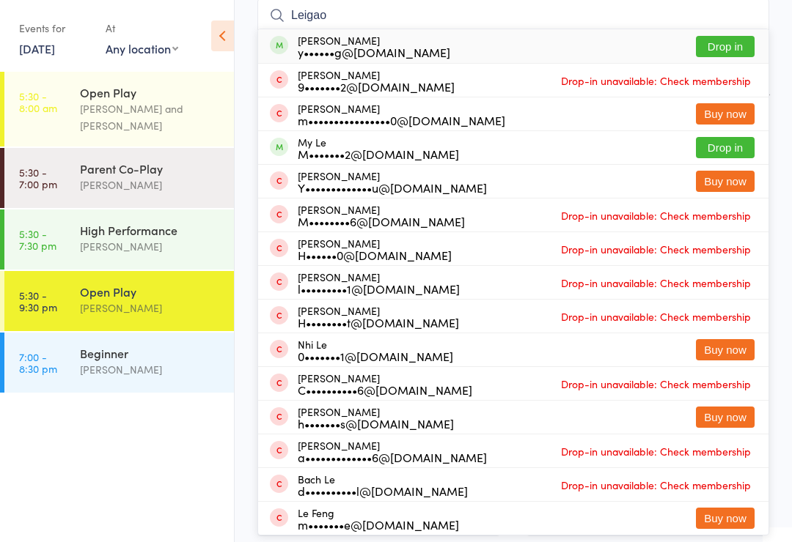
type input "Leigao"
click at [737, 42] on button "Drop in" at bounding box center [725, 46] width 59 height 21
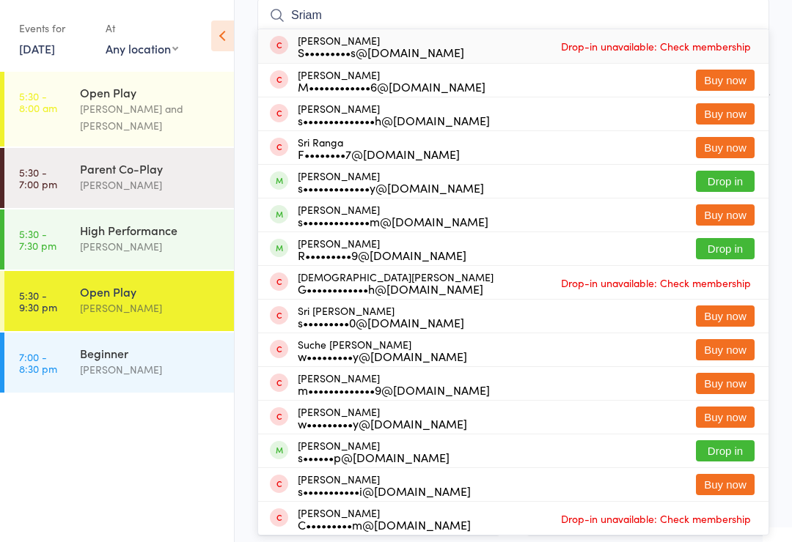
type input "Sriam"
click at [728, 451] on button "Drop in" at bounding box center [725, 450] width 59 height 21
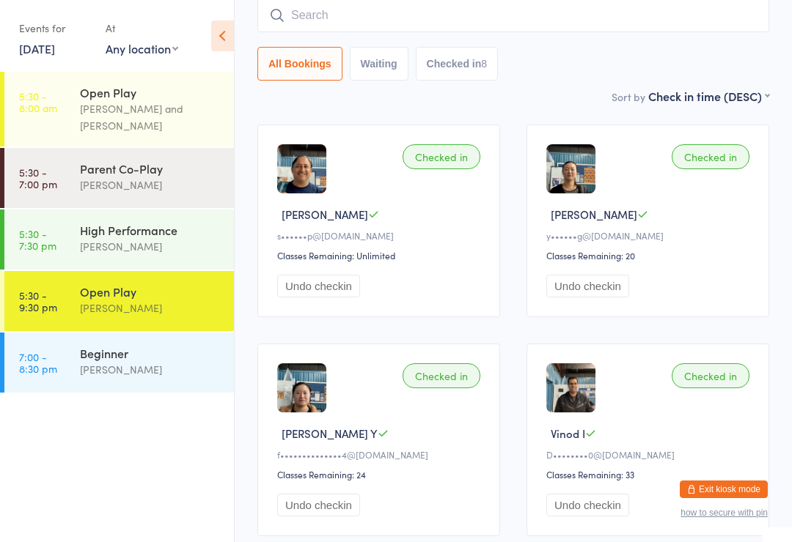
click at [122, 375] on div "Alfian Eko Prasetya" at bounding box center [150, 369] width 141 height 17
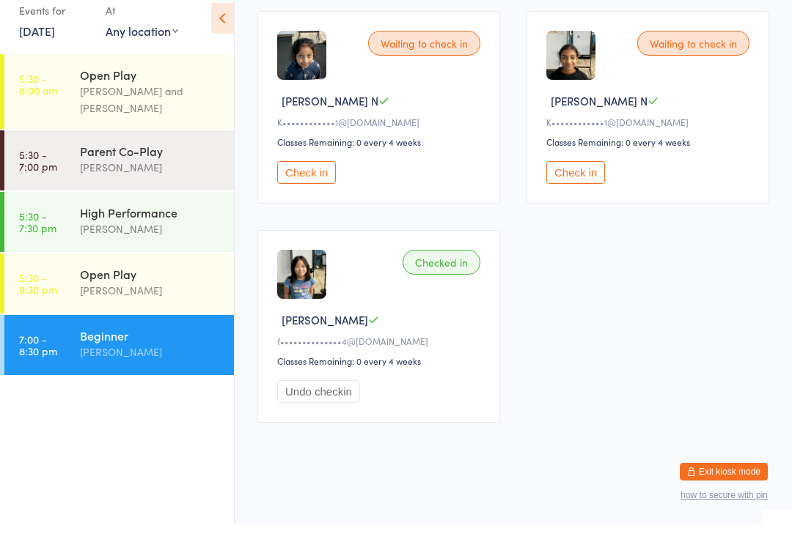
scroll to position [677, 0]
click at [325, 398] on button "Undo checkin" at bounding box center [318, 409] width 83 height 23
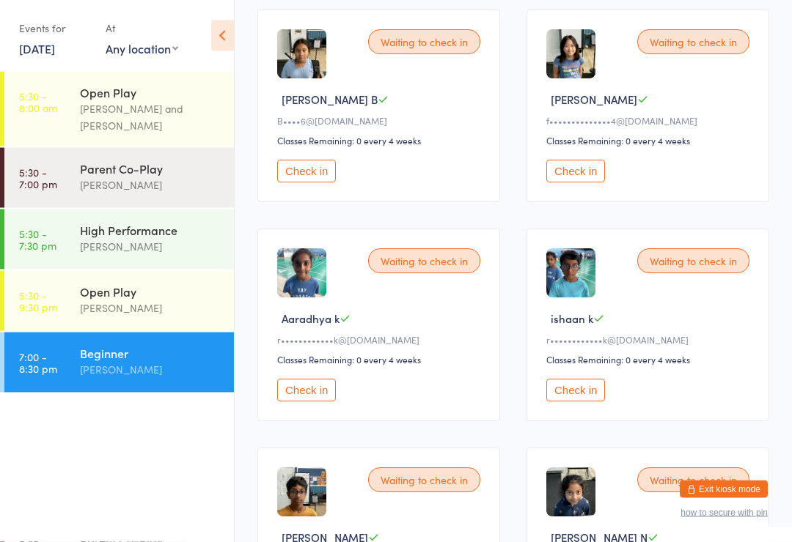
scroll to position [0, 0]
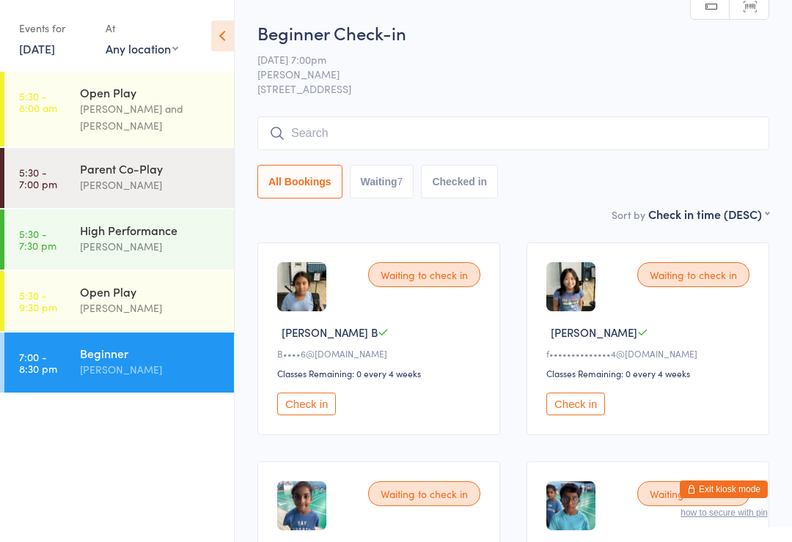
click at [578, 413] on button "Check in" at bounding box center [575, 404] width 59 height 23
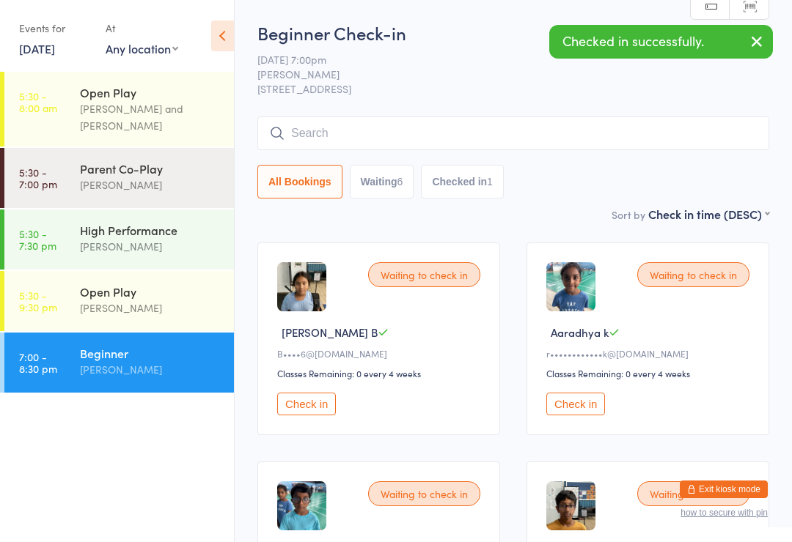
click at [305, 416] on button "Check in" at bounding box center [306, 404] width 59 height 23
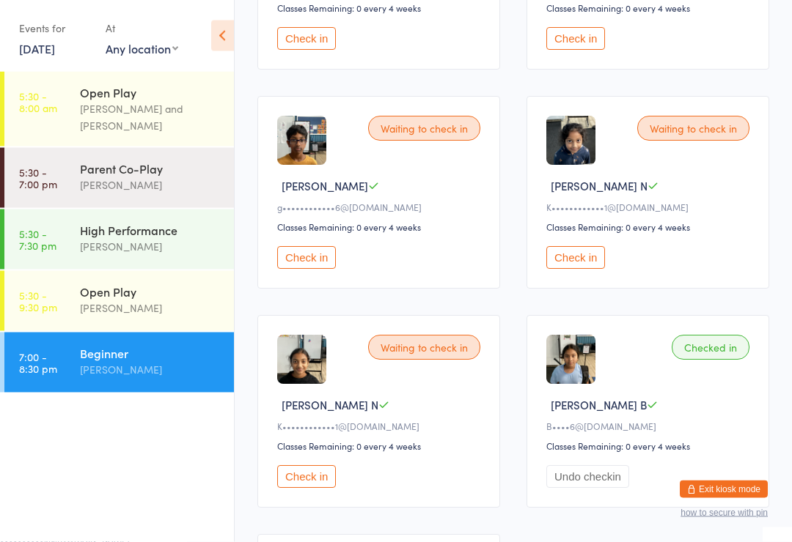
scroll to position [366, 0]
click at [303, 488] on button "Check in" at bounding box center [306, 476] width 59 height 23
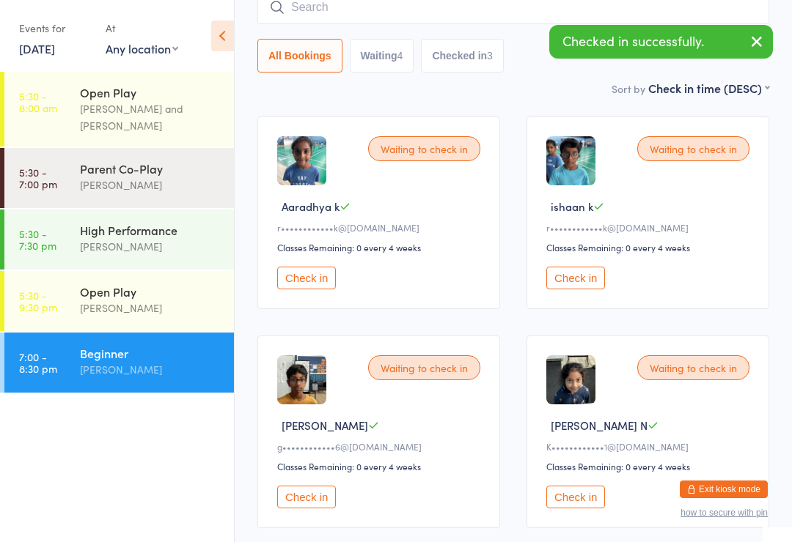
scroll to position [111, 0]
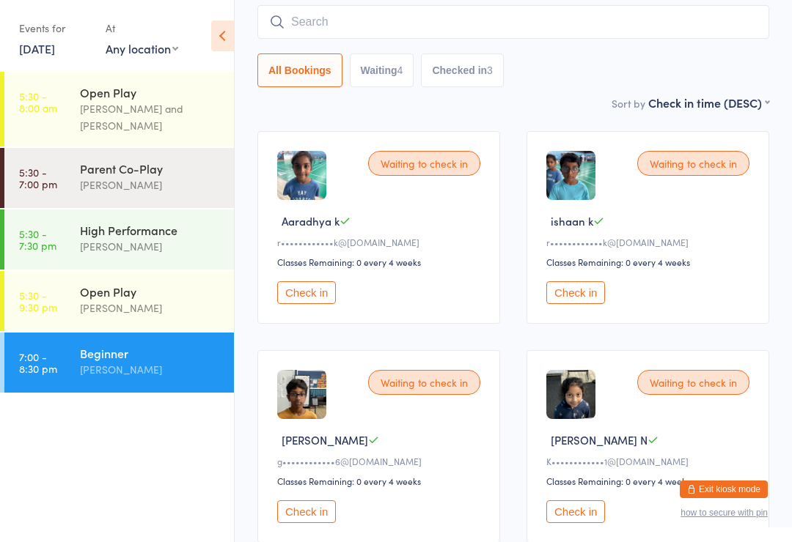
click at [167, 161] on div "Parent Co-Play Belle Chatupornkarnchana" at bounding box center [157, 177] width 154 height 58
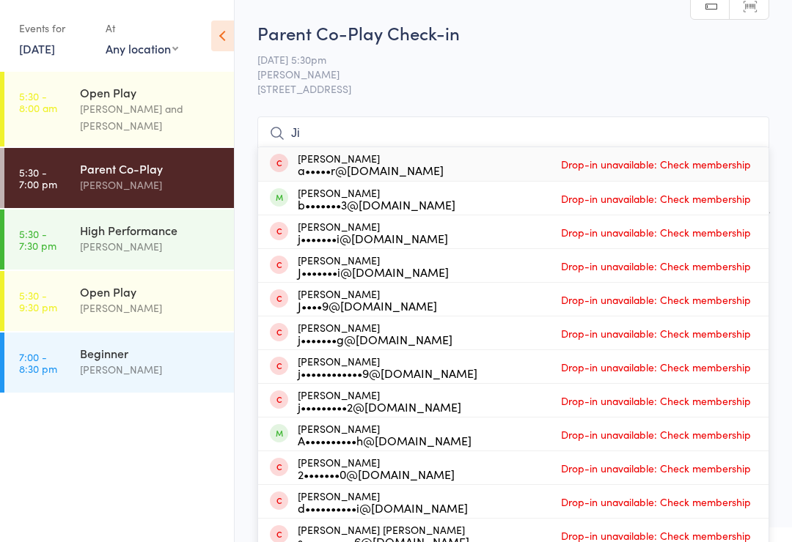
type input "Jie"
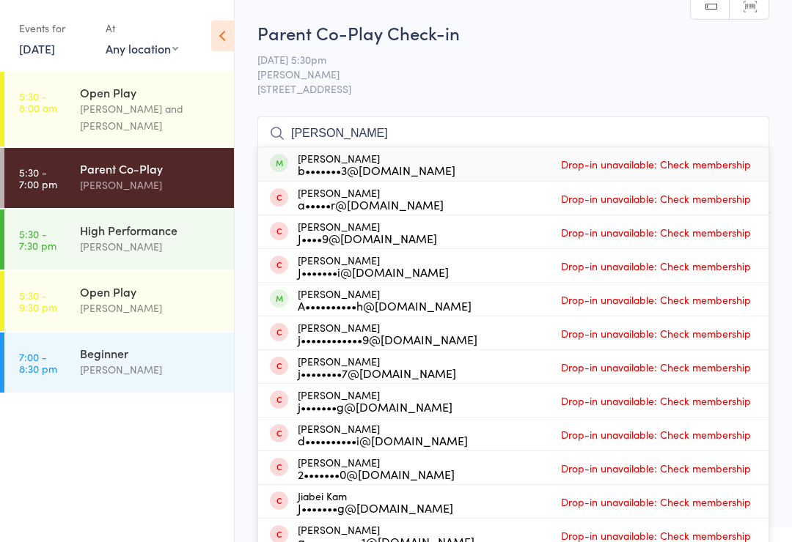
click at [136, 300] on div "Open Play" at bounding box center [150, 292] width 141 height 16
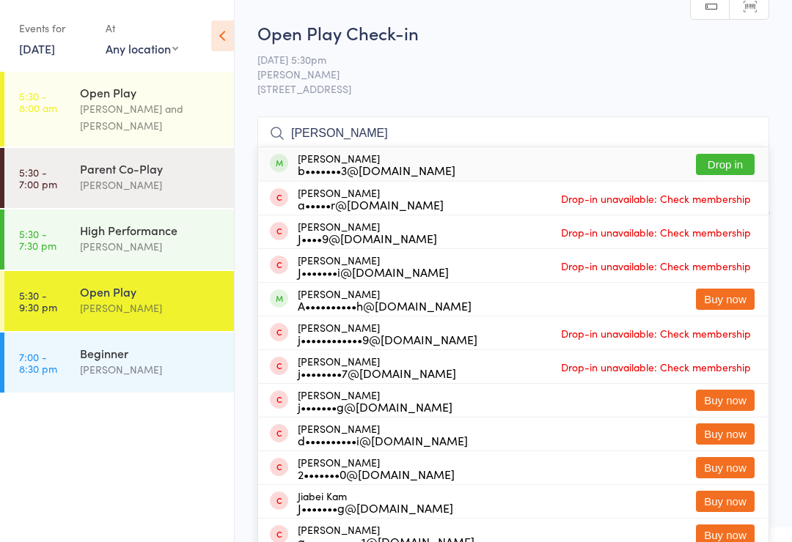
type input "Jie"
click at [725, 169] on button "Drop in" at bounding box center [725, 164] width 59 height 21
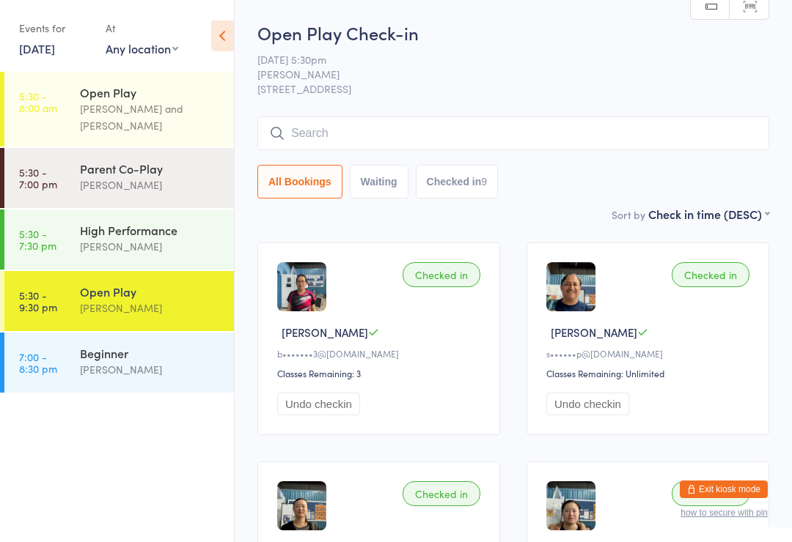
click at [121, 369] on div "Alfian Eko Prasetya" at bounding box center [150, 369] width 141 height 17
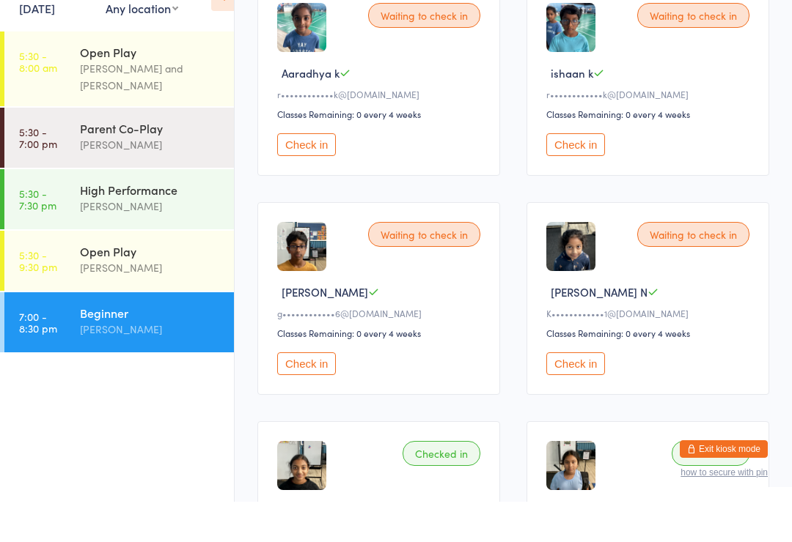
scroll to position [221, 0]
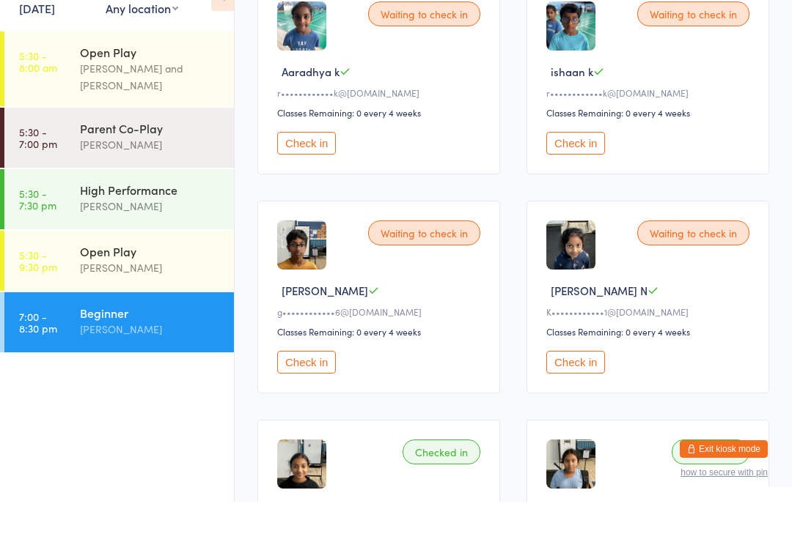
click at [305, 391] on button "Check in" at bounding box center [306, 402] width 59 height 23
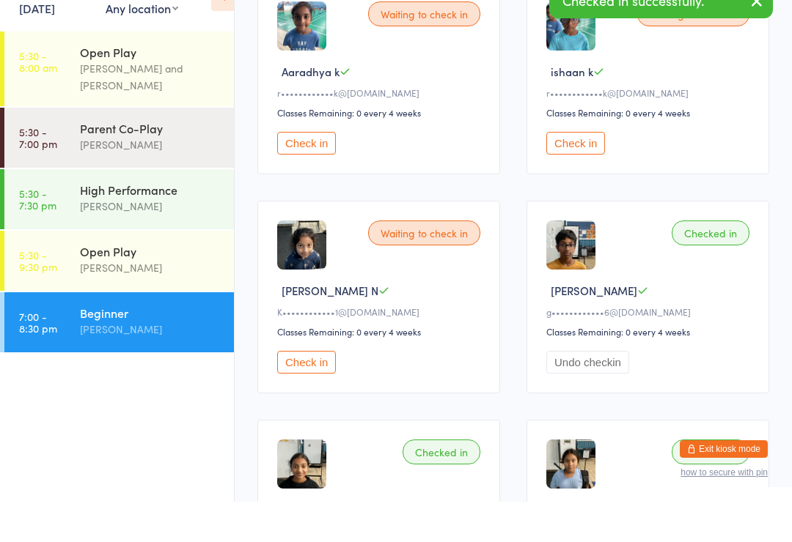
scroll to position [261, 0]
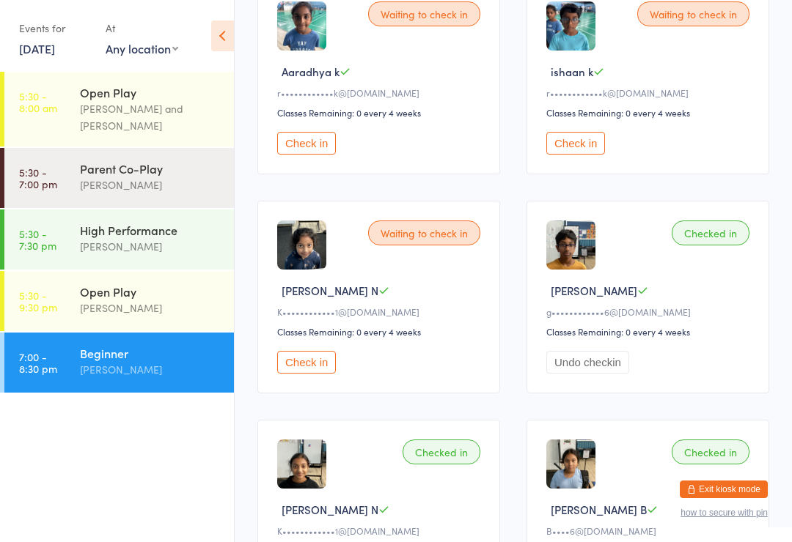
click at [114, 300] on div "Open Play" at bounding box center [150, 292] width 141 height 16
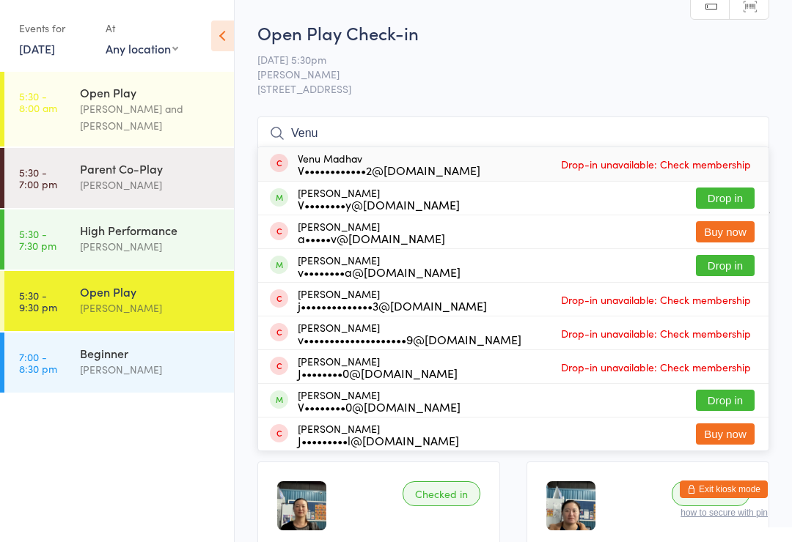
type input "Venu"
click at [728, 193] on button "Drop in" at bounding box center [725, 198] width 59 height 21
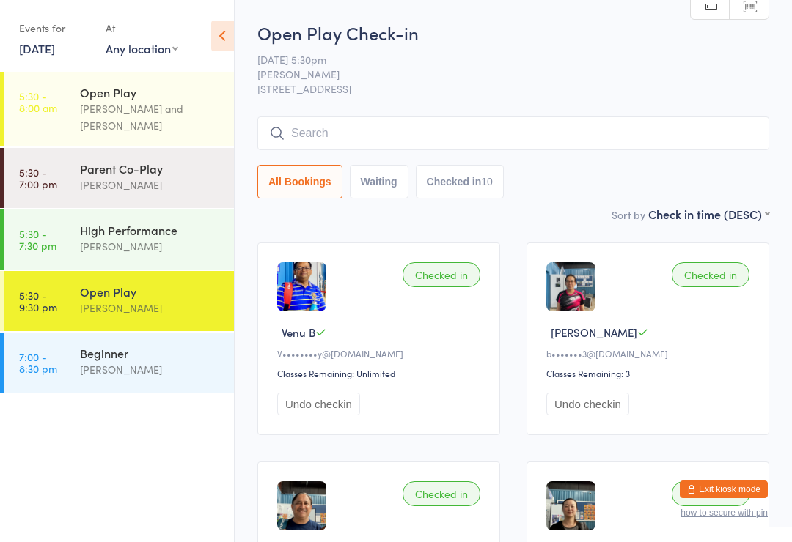
click at [124, 368] on div "Alfian Eko Prasetya" at bounding box center [150, 369] width 141 height 17
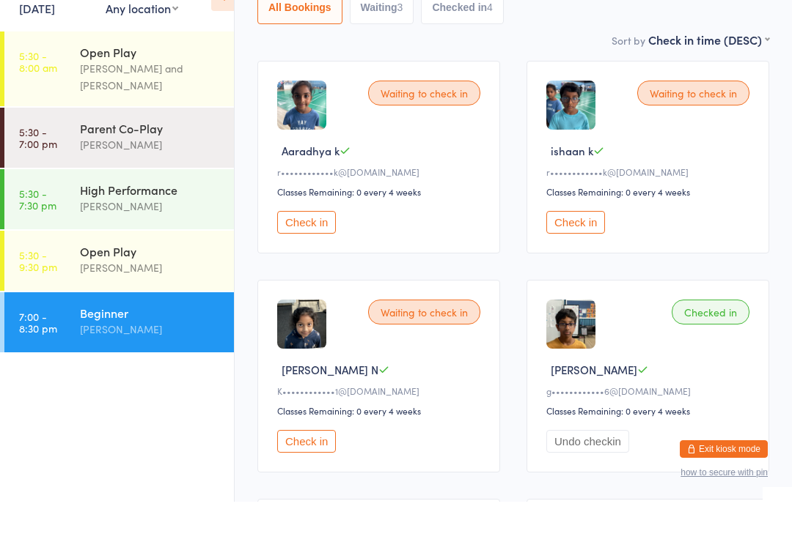
scroll to position [168, 0]
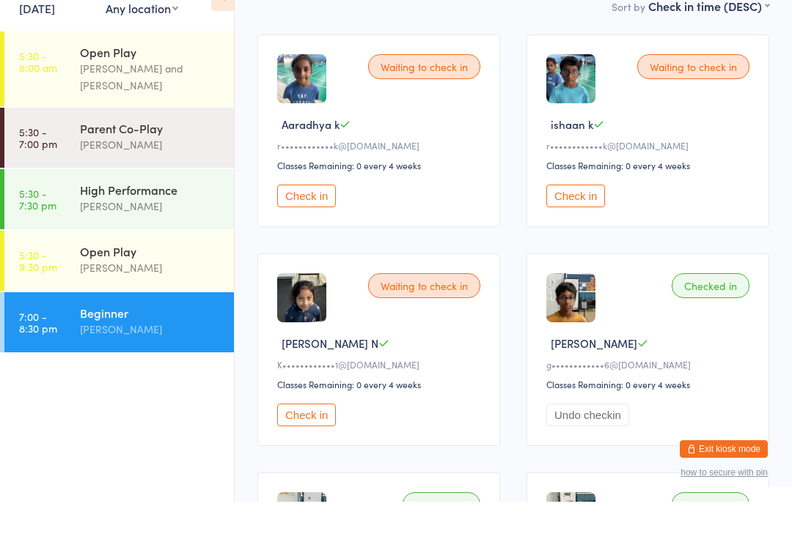
click at [305, 444] on button "Check in" at bounding box center [306, 455] width 59 height 23
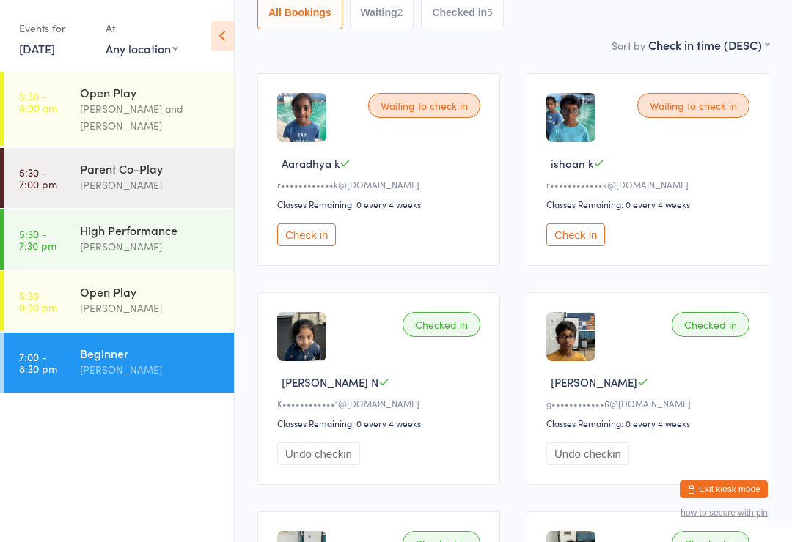
scroll to position [170, 0]
click at [307, 244] on button "Check in" at bounding box center [306, 234] width 59 height 23
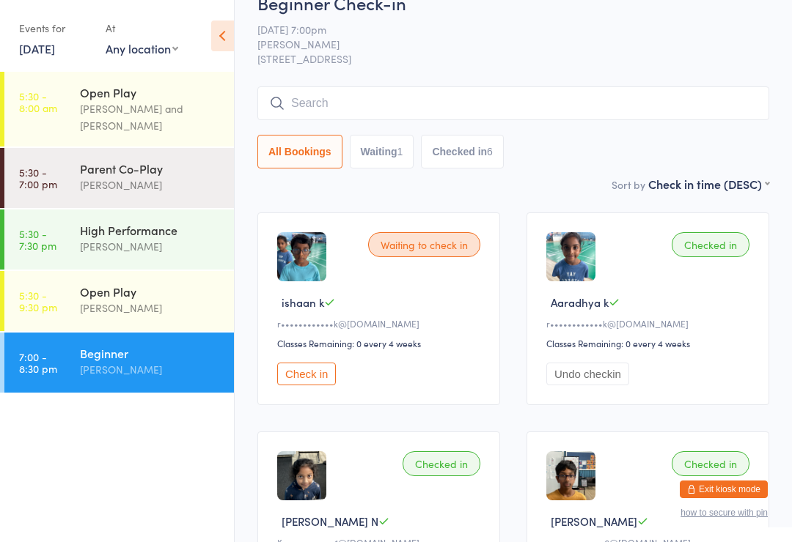
scroll to position [0, 0]
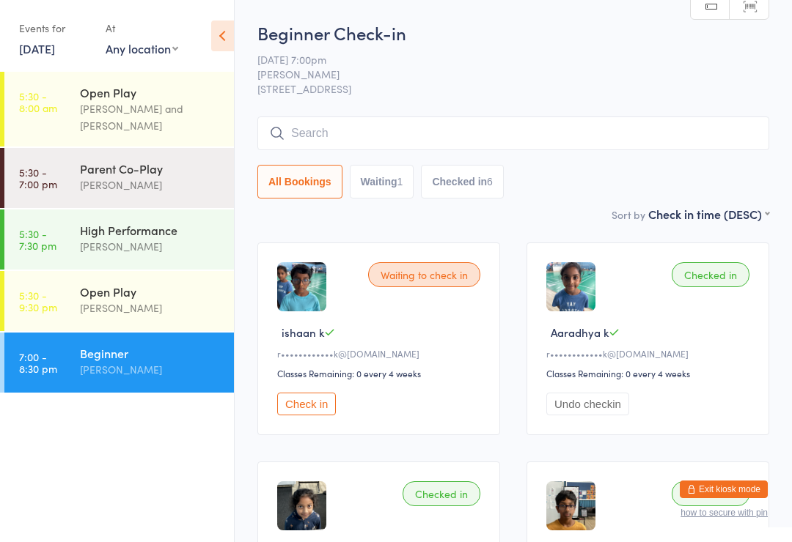
click at [172, 300] on div "Open Play" at bounding box center [150, 292] width 141 height 16
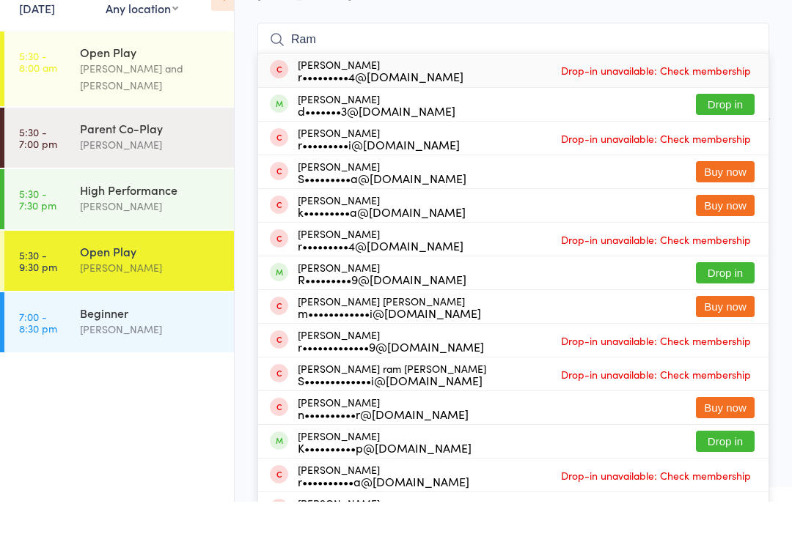
scroll to position [54, 0]
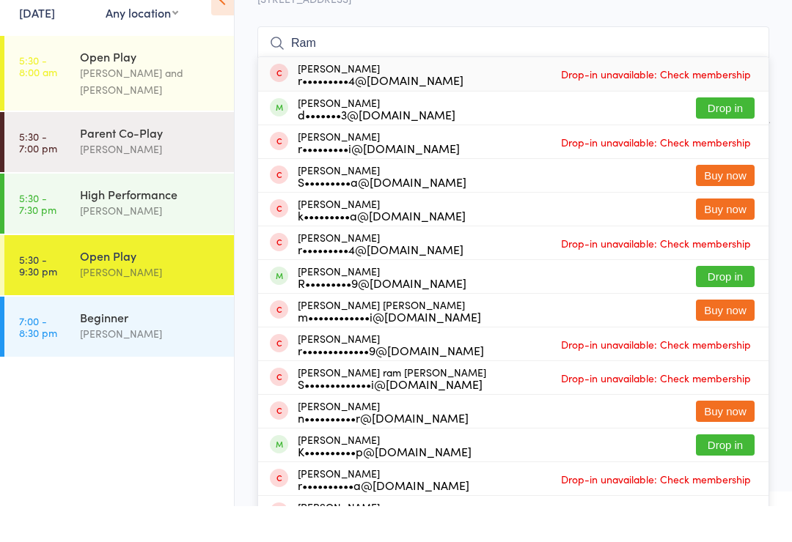
type input "Ram"
click at [734, 471] on button "Drop in" at bounding box center [725, 481] width 59 height 21
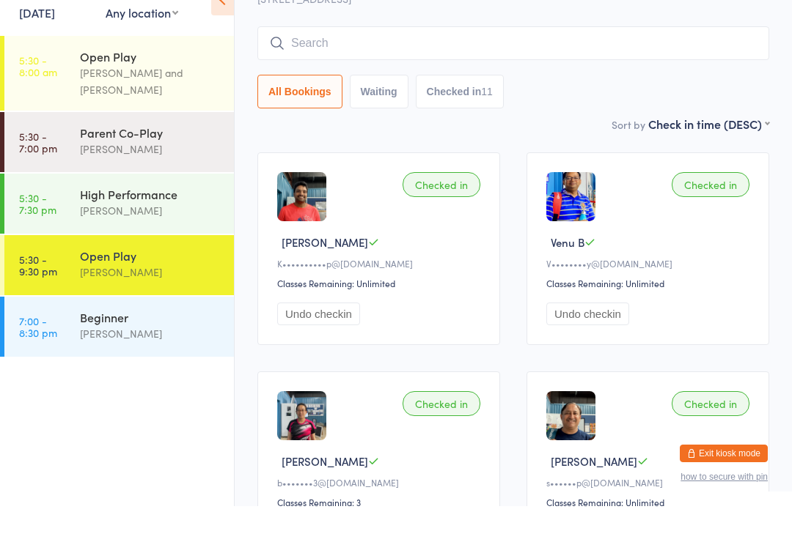
scroll to position [90, 0]
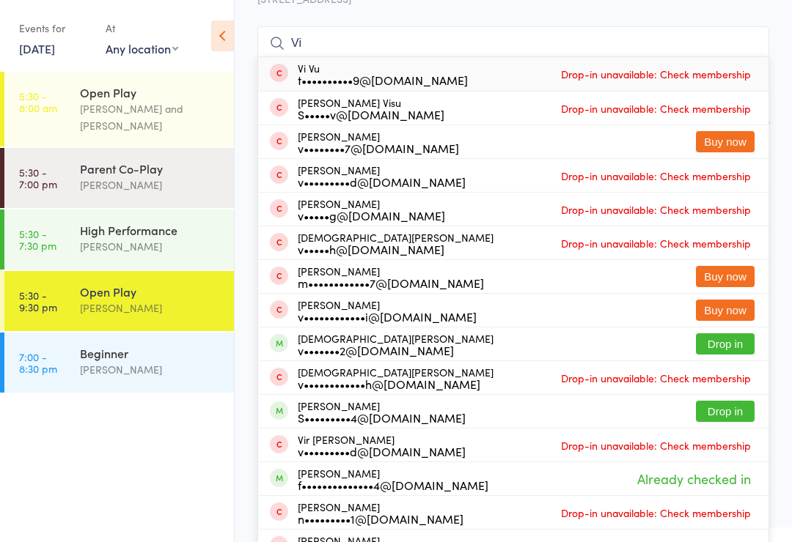
type input "V"
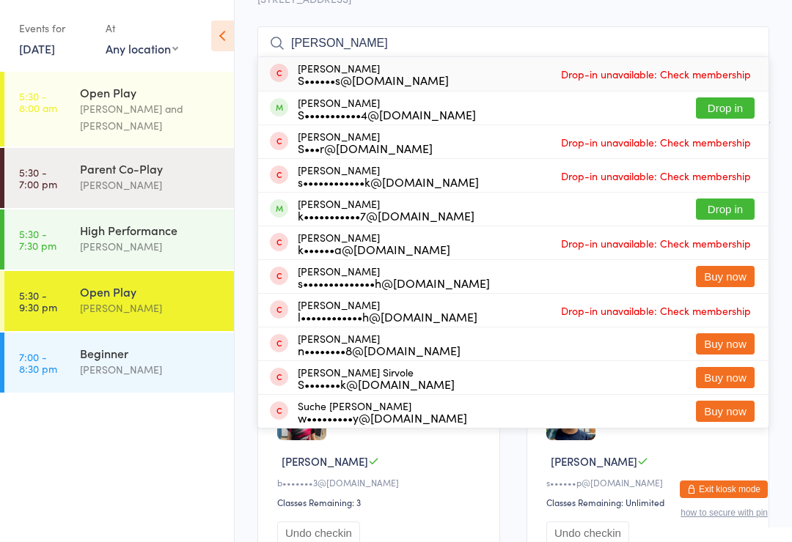
type input "Sreekanth"
click at [727, 108] on button "Drop in" at bounding box center [725, 107] width 59 height 21
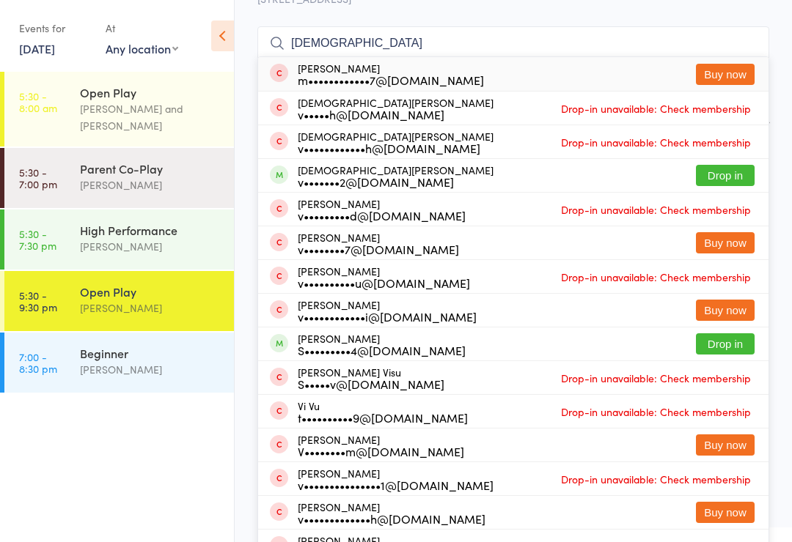
type input "Vishnu"
click at [729, 176] on button "Drop in" at bounding box center [725, 175] width 59 height 21
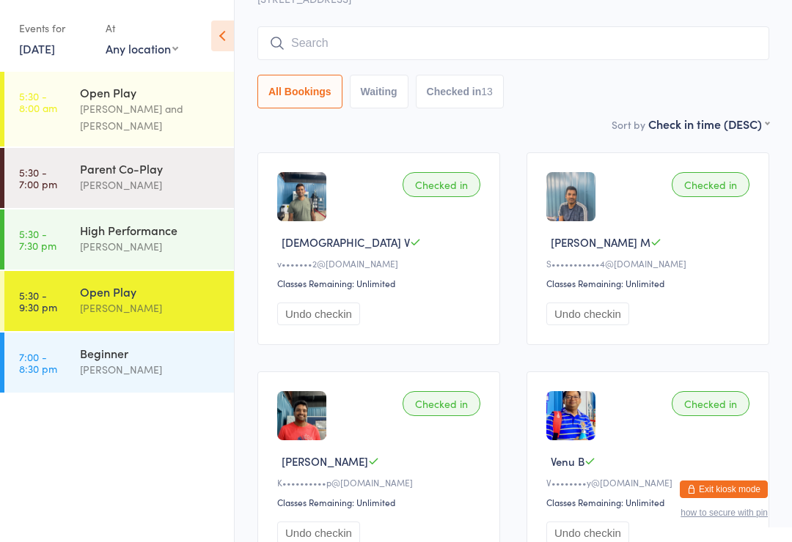
click at [170, 355] on div "Beginner" at bounding box center [150, 353] width 141 height 16
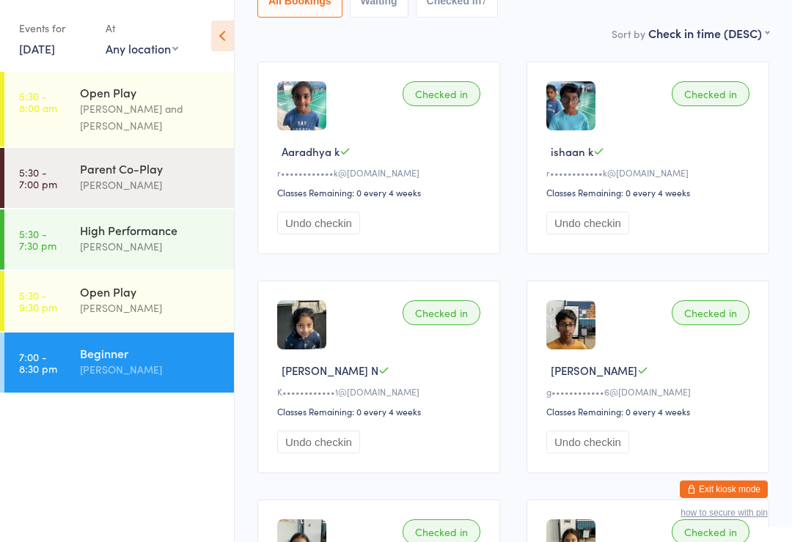
scroll to position [180, 0]
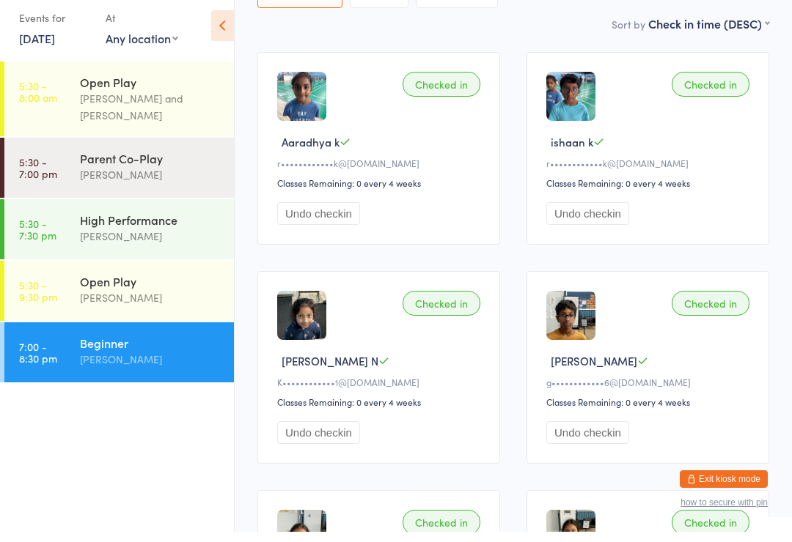
click at [161, 300] on div "Calvin Kristanto" at bounding box center [150, 308] width 141 height 17
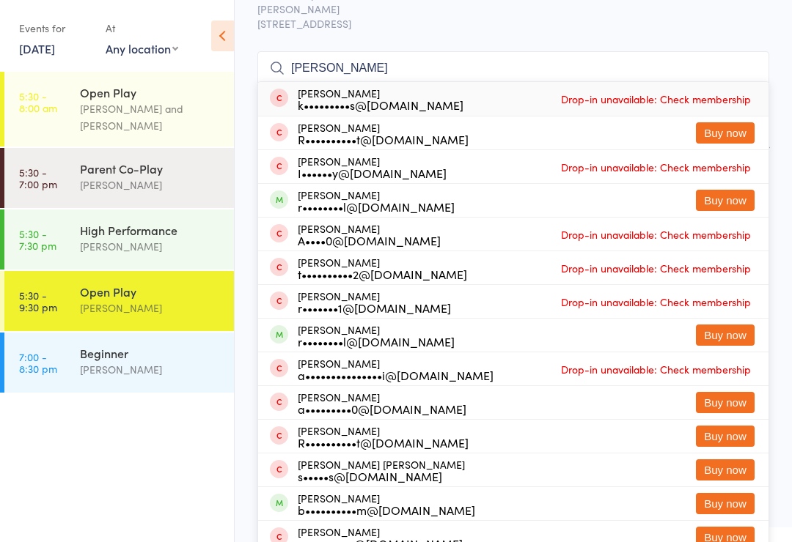
scroll to position [64, 0]
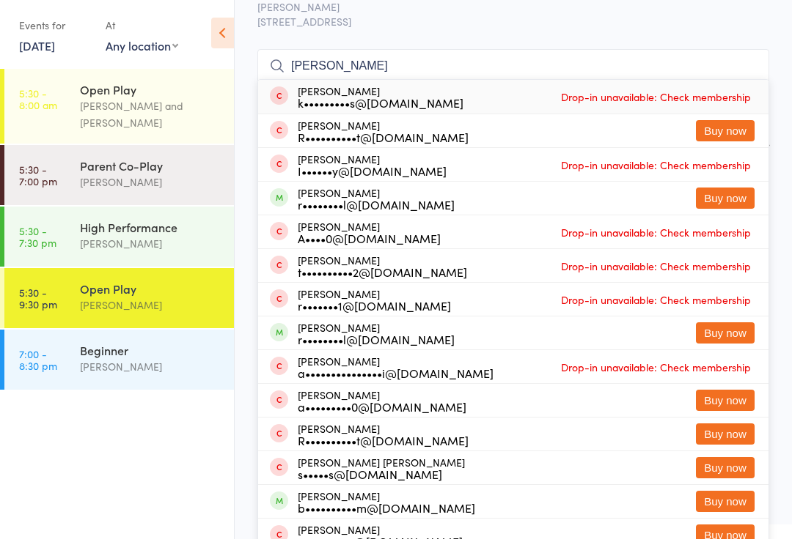
type input "Gupta"
click at [716, 435] on button "Buy now" at bounding box center [725, 437] width 59 height 21
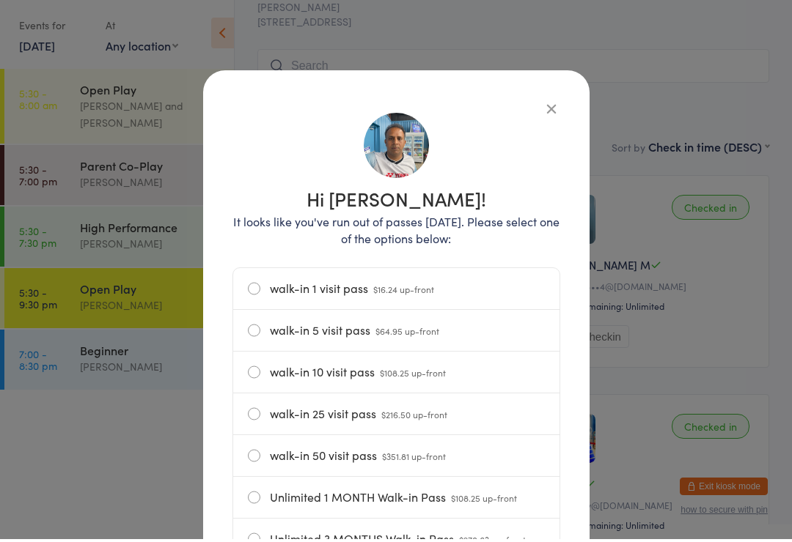
scroll to position [67, 0]
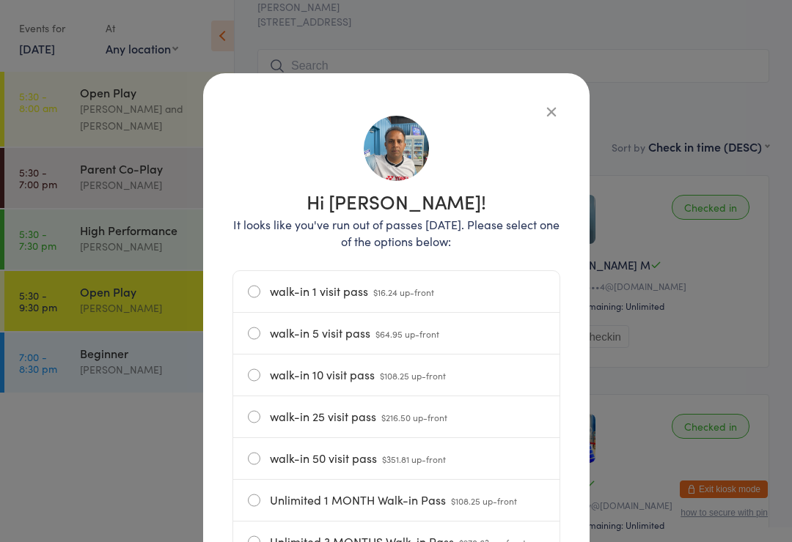
click at [248, 295] on label "walk-in 1 visit pass $16.24 up-front" at bounding box center [396, 291] width 297 height 41
click at [0, 0] on input "walk-in 1 visit pass $16.24 up-front" at bounding box center [0, 0] width 0 height 0
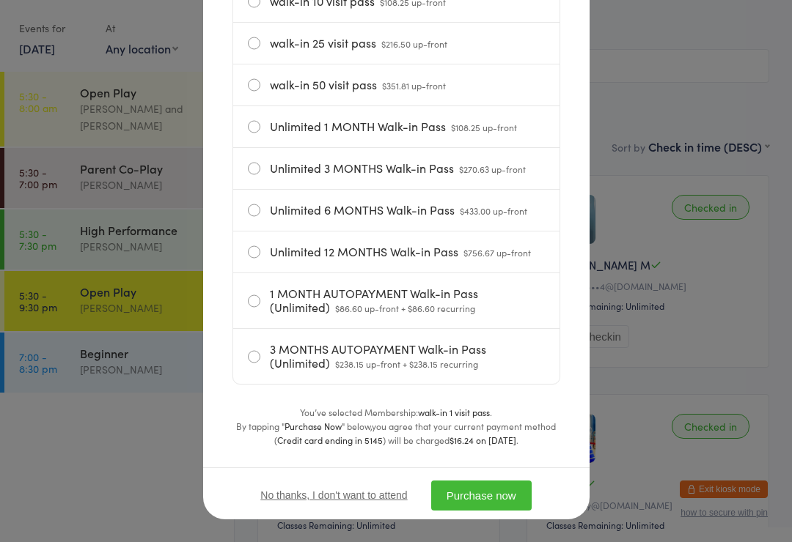
scroll to position [373, 0]
click at [485, 506] on button "Purchase now" at bounding box center [481, 497] width 100 height 30
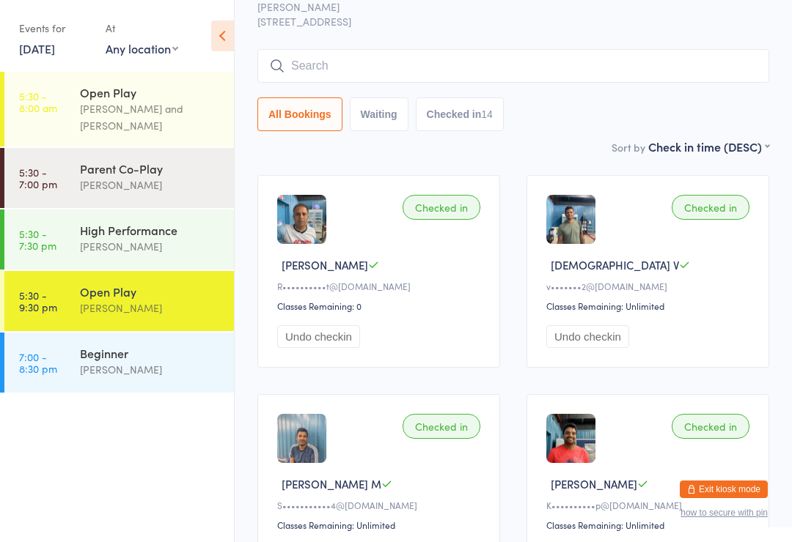
click at [735, 498] on button "Exit kiosk mode" at bounding box center [723, 490] width 88 height 18
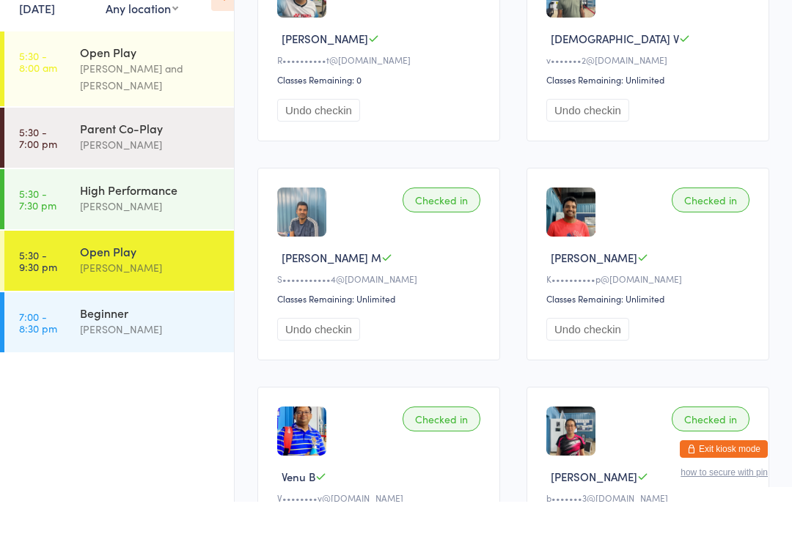
scroll to position [294, 0]
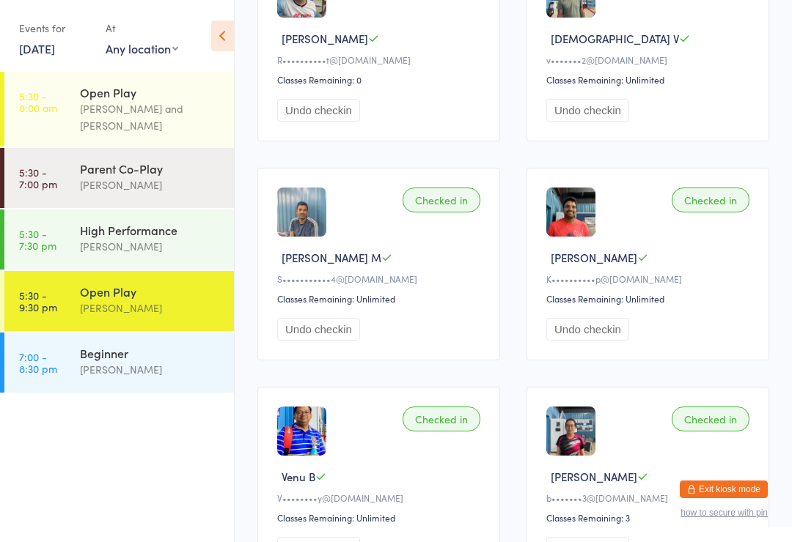
click at [222, 32] on icon at bounding box center [222, 36] width 23 height 31
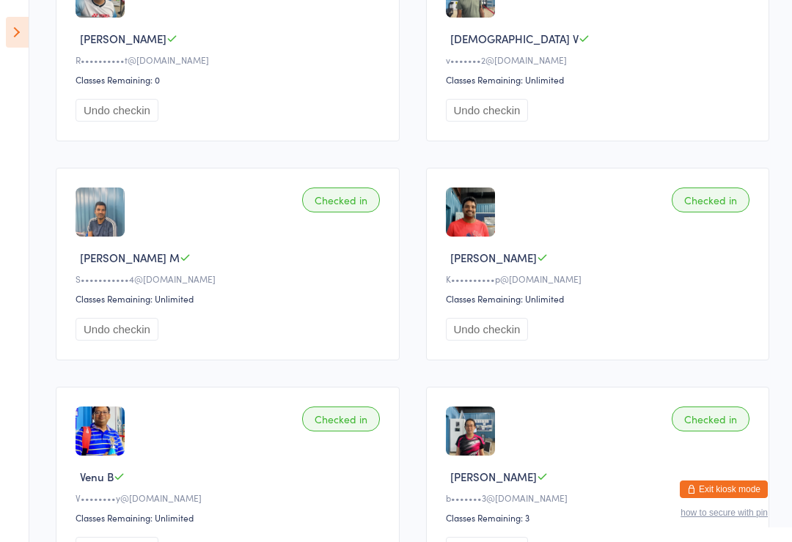
click at [692, 498] on button "Exit kiosk mode" at bounding box center [723, 490] width 88 height 18
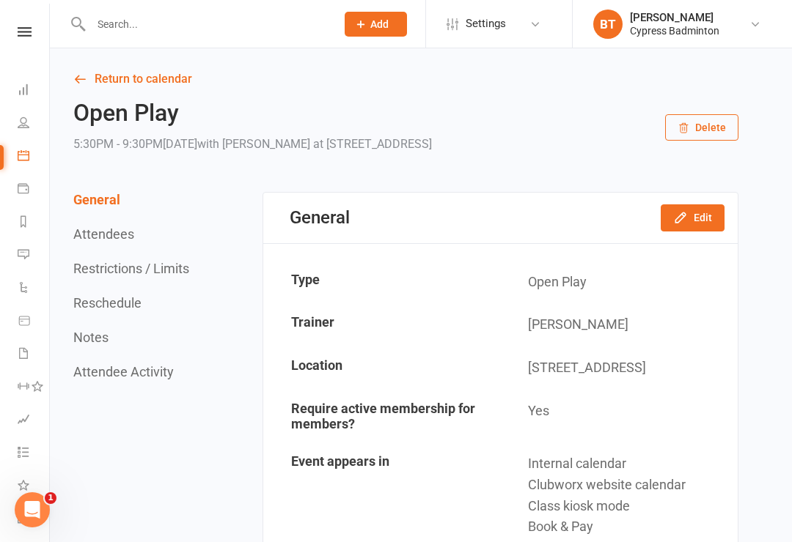
click at [26, 36] on icon at bounding box center [25, 32] width 14 height 10
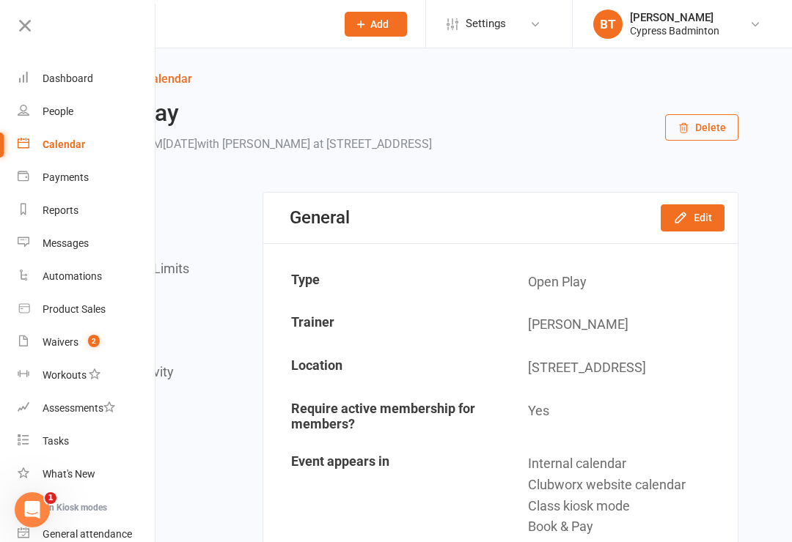
click at [57, 89] on link "Dashboard" at bounding box center [87, 78] width 139 height 33
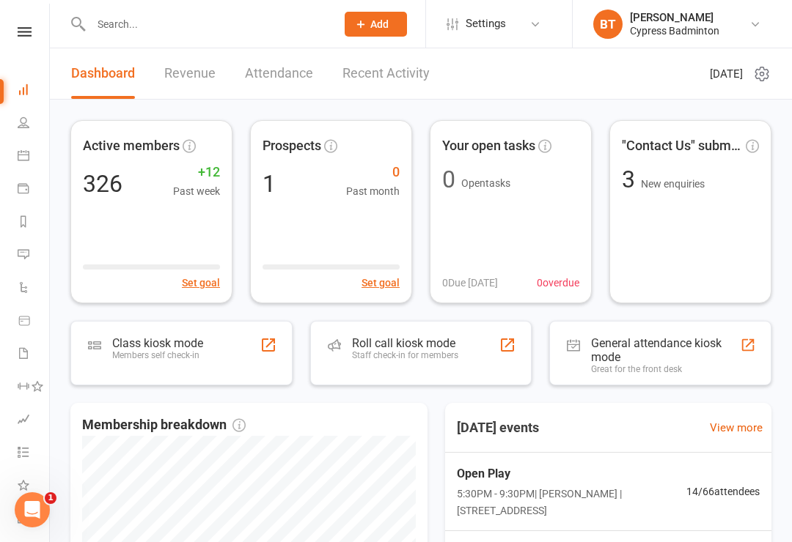
click at [464, 353] on div "Roll call kiosk mode Staff check-in for members" at bounding box center [421, 353] width 222 height 64
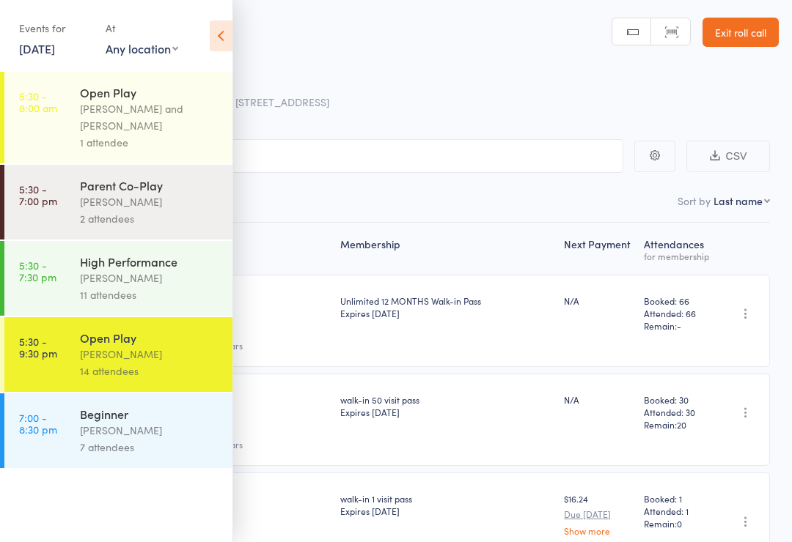
click at [182, 115] on div "[PERSON_NAME] and [PERSON_NAME]" at bounding box center [150, 117] width 140 height 34
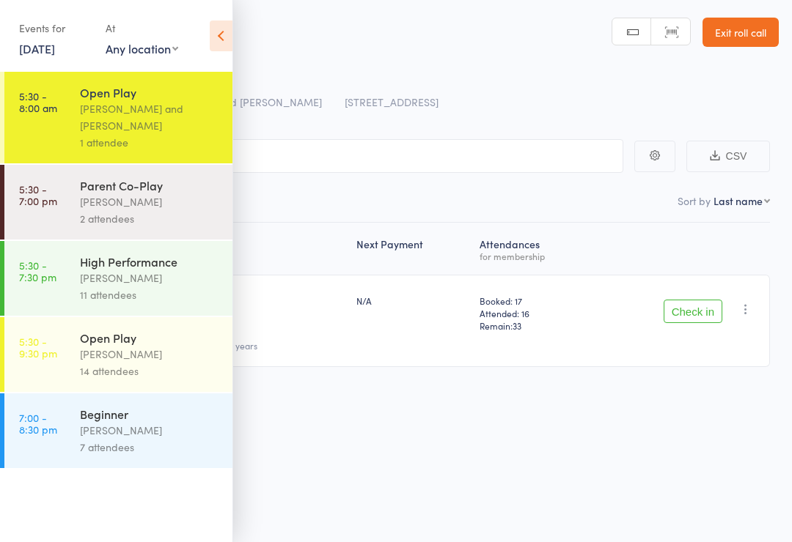
click at [221, 35] on icon at bounding box center [221, 36] width 23 height 31
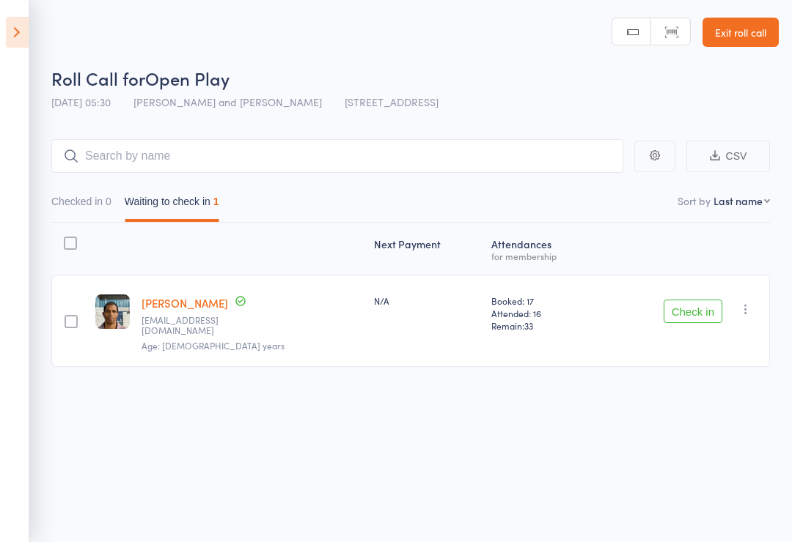
click at [10, 34] on icon at bounding box center [17, 32] width 23 height 31
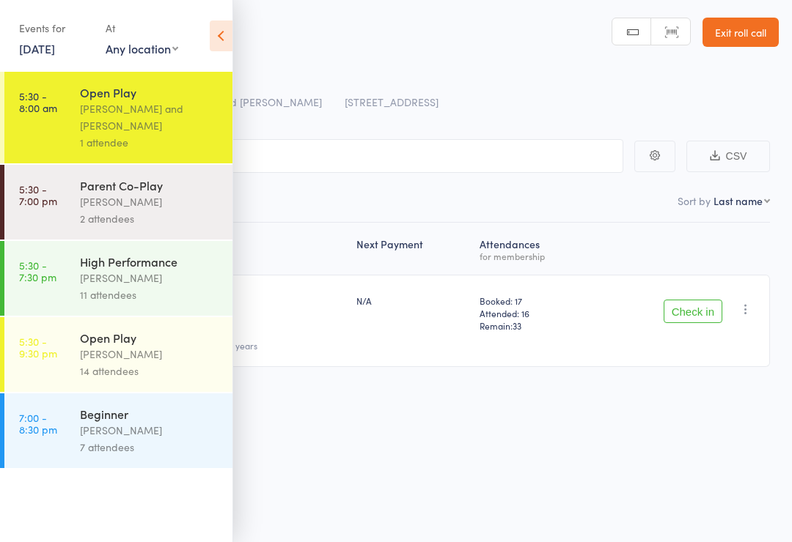
click at [175, 358] on div "[PERSON_NAME]" at bounding box center [150, 354] width 140 height 17
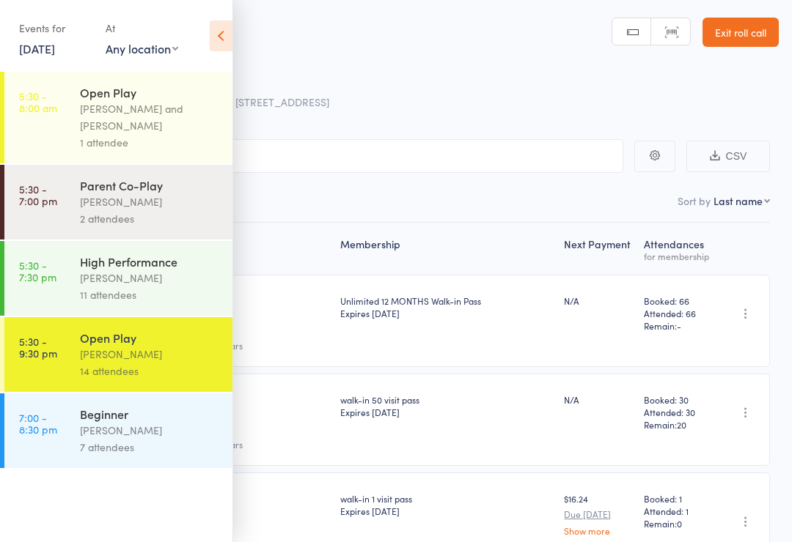
click at [226, 34] on icon at bounding box center [221, 36] width 23 height 31
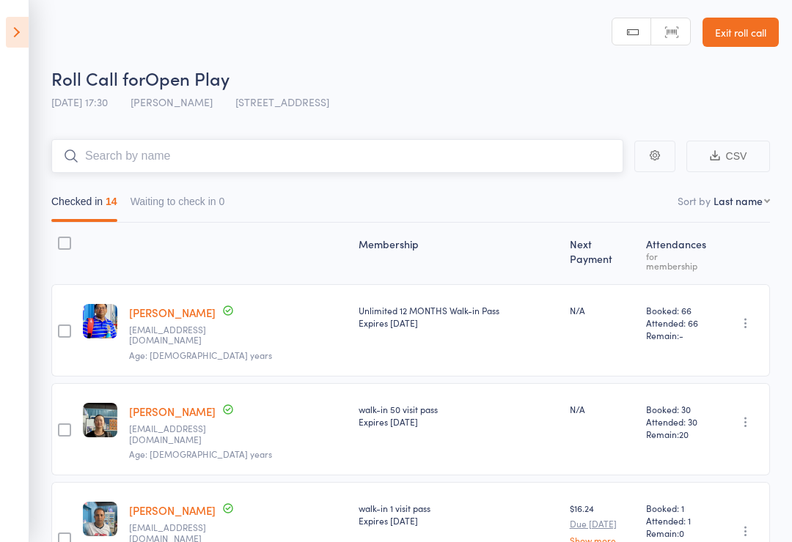
click at [349, 163] on input "search" at bounding box center [337, 156] width 572 height 34
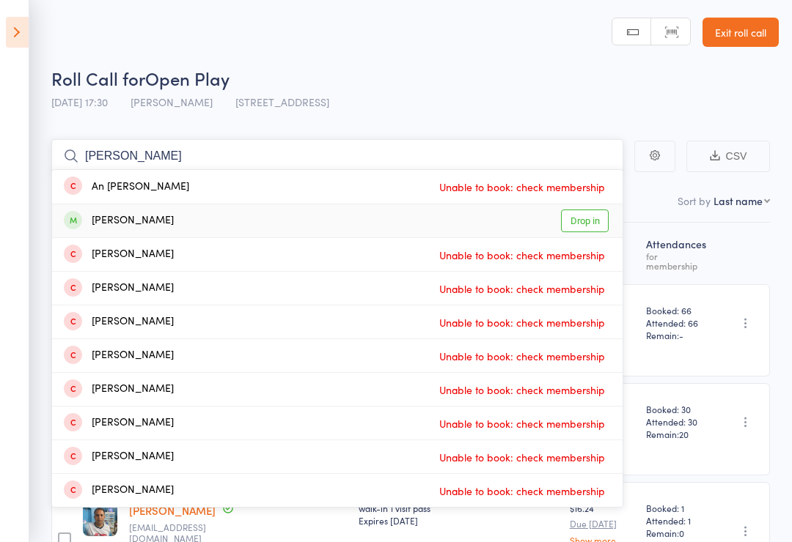
type input "Phani"
click at [595, 217] on link "Drop in" at bounding box center [585, 221] width 48 height 23
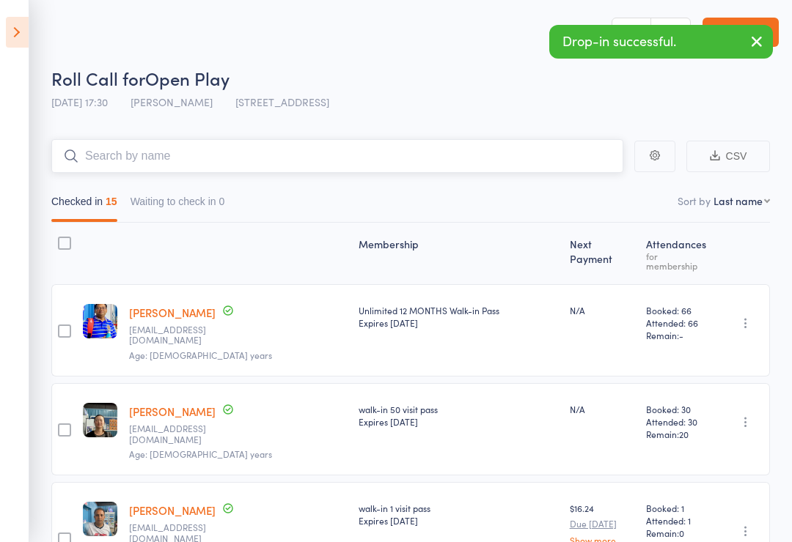
click at [729, 191] on nav "Checked in 15 Waiting to check in 0" at bounding box center [410, 205] width 731 height 34
click at [756, 207] on select "First name Last name Birthday today? Behind on payments? Check in time Next pay…" at bounding box center [741, 200] width 56 height 15
select select "4"
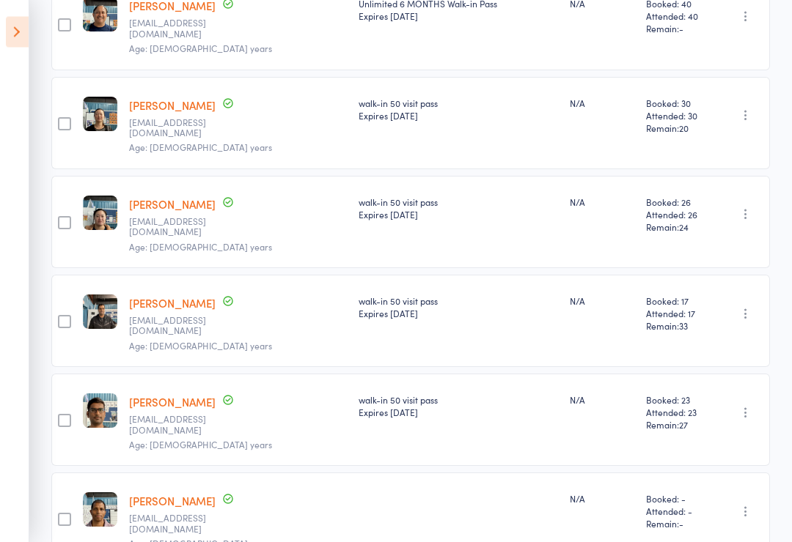
scroll to position [1134, 0]
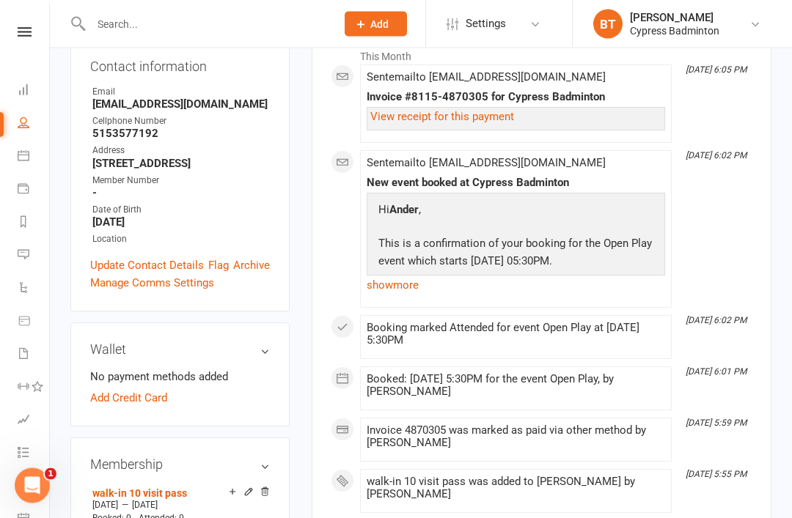
scroll to position [252, 0]
click at [245, 487] on icon at bounding box center [248, 493] width 10 height 12
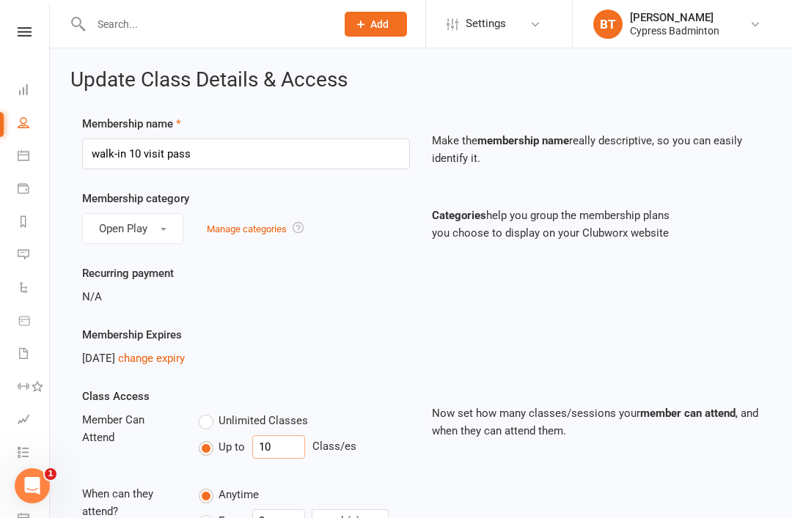
click at [281, 457] on input "10" at bounding box center [278, 446] width 53 height 23
click at [281, 440] on input "10" at bounding box center [278, 446] width 53 height 23
type input "1"
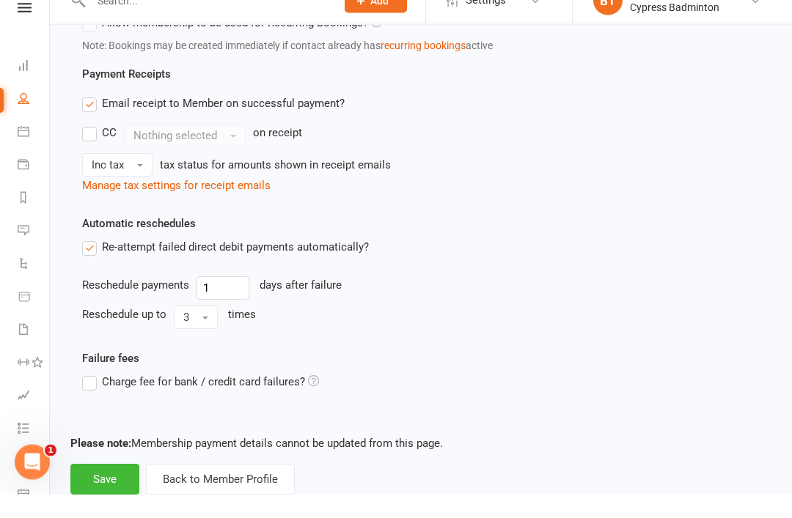
scroll to position [1119, 0]
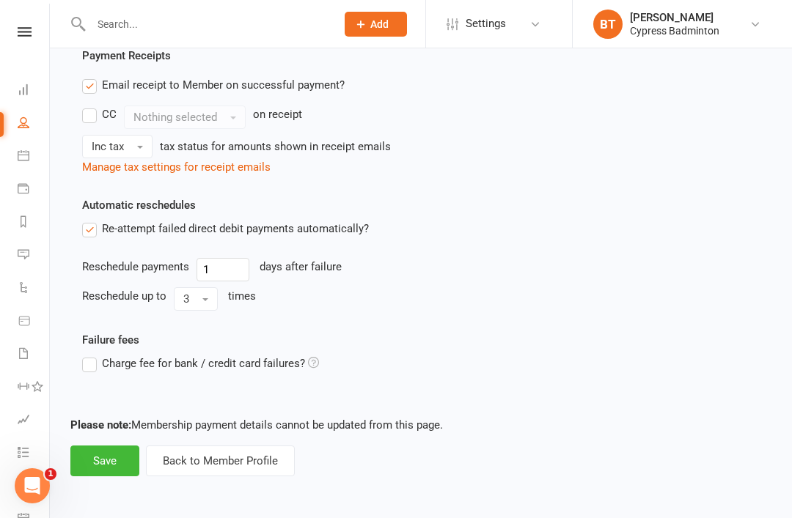
type input "9"
click at [102, 455] on button "Save" at bounding box center [104, 461] width 69 height 31
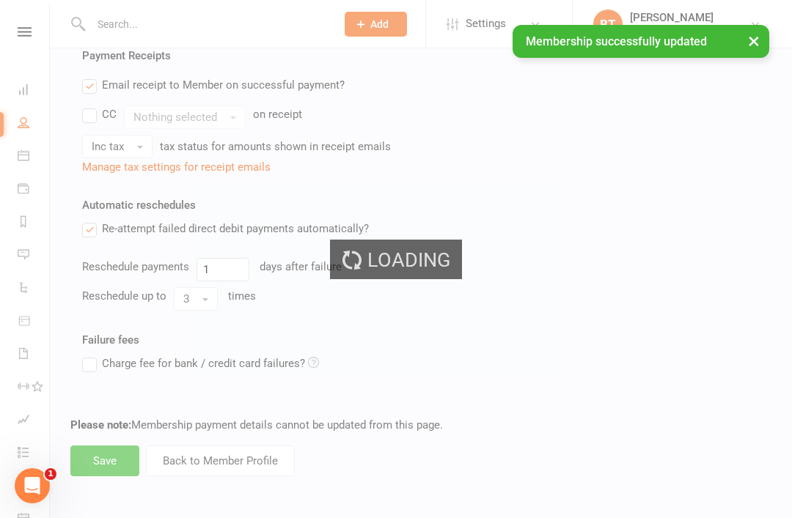
scroll to position [1079, 0]
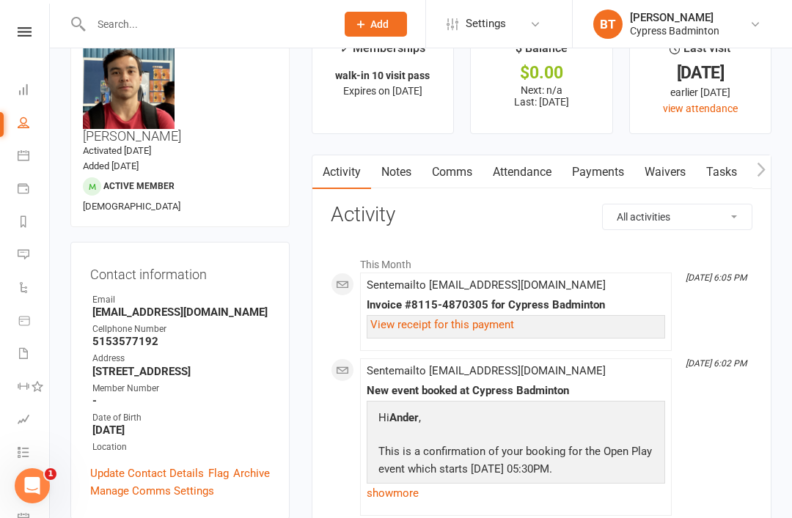
scroll to position [47, 0]
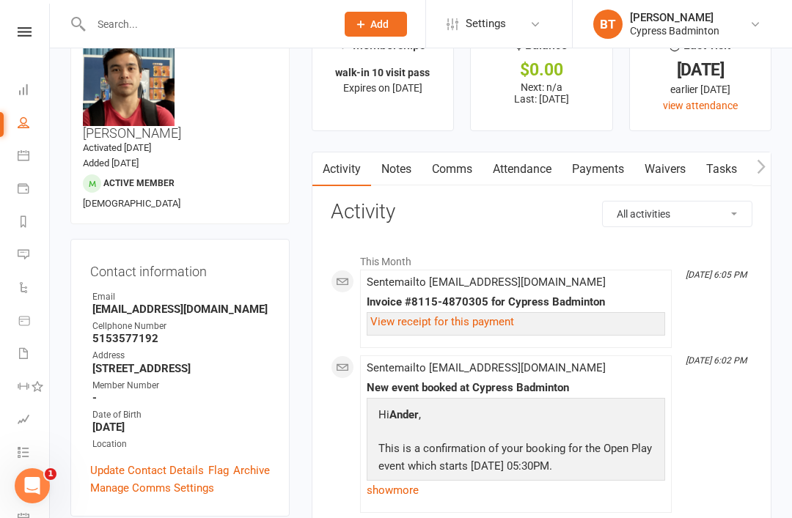
click at [440, 319] on link "View receipt for this payment" at bounding box center [442, 321] width 144 height 13
click at [226, 18] on input "text" at bounding box center [205, 24] width 239 height 21
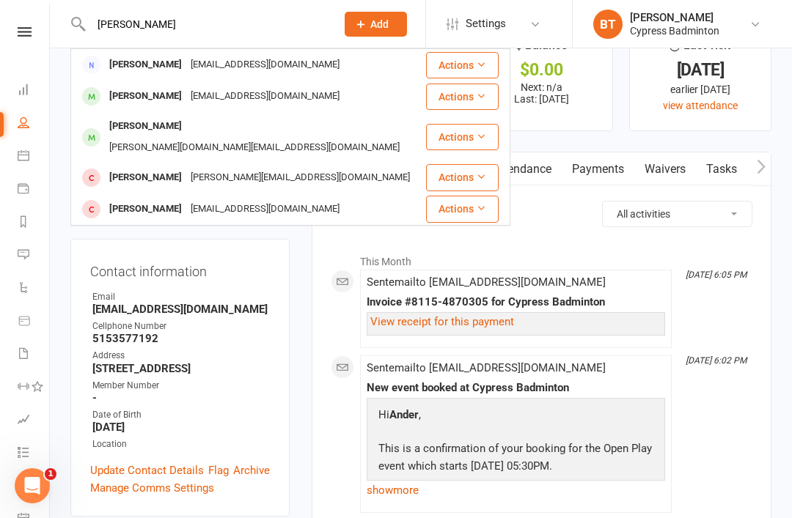
type input "[PERSON_NAME]"
click at [206, 97] on div "[EMAIL_ADDRESS][DOMAIN_NAME]" at bounding box center [265, 96] width 158 height 21
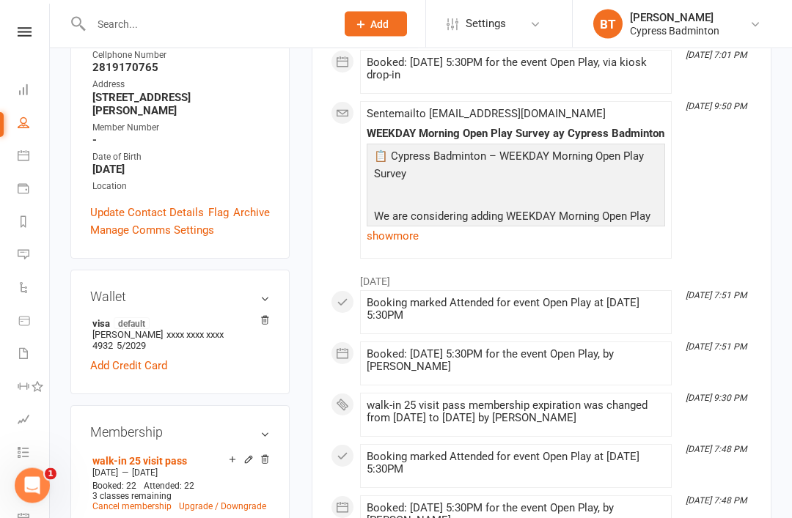
scroll to position [319, 0]
click at [243, 454] on icon at bounding box center [248, 459] width 10 height 10
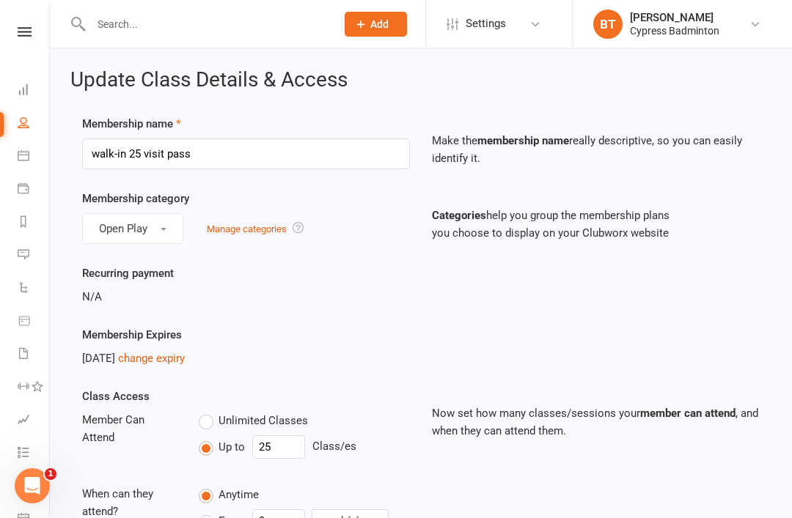
click at [178, 363] on link "change expiry" at bounding box center [151, 358] width 67 height 13
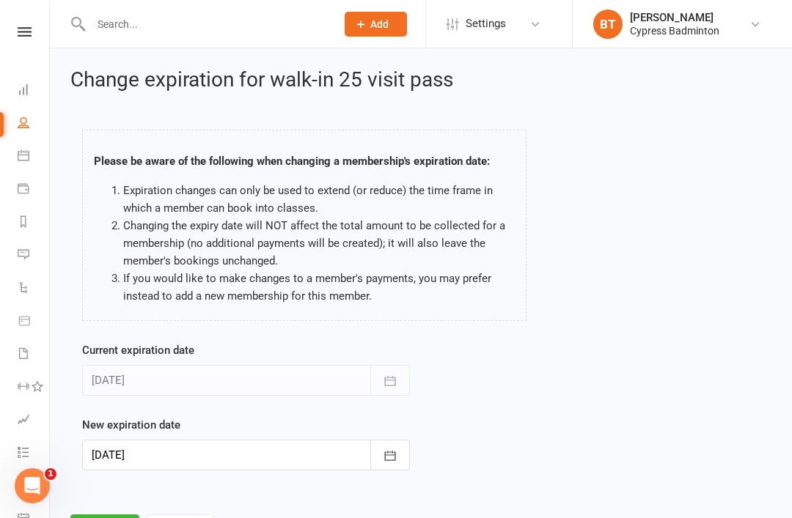
click at [401, 454] on button "button" at bounding box center [390, 455] width 40 height 31
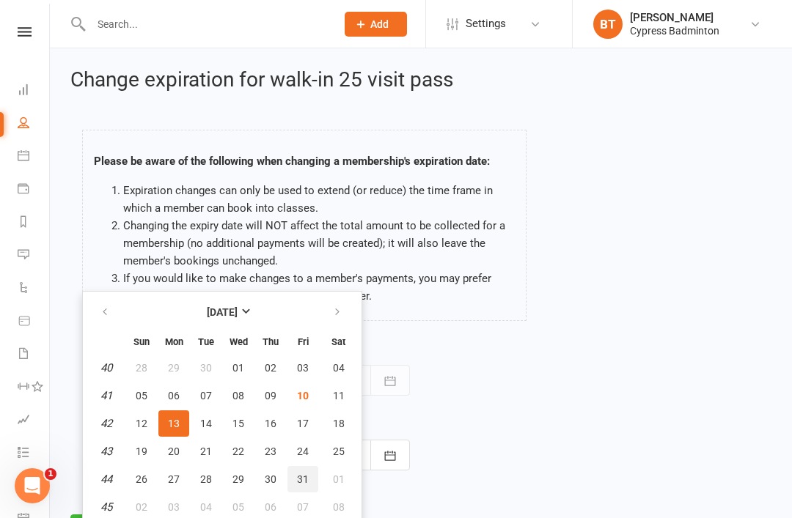
click at [309, 476] on button "31" at bounding box center [302, 479] width 31 height 26
type input "[DATE]"
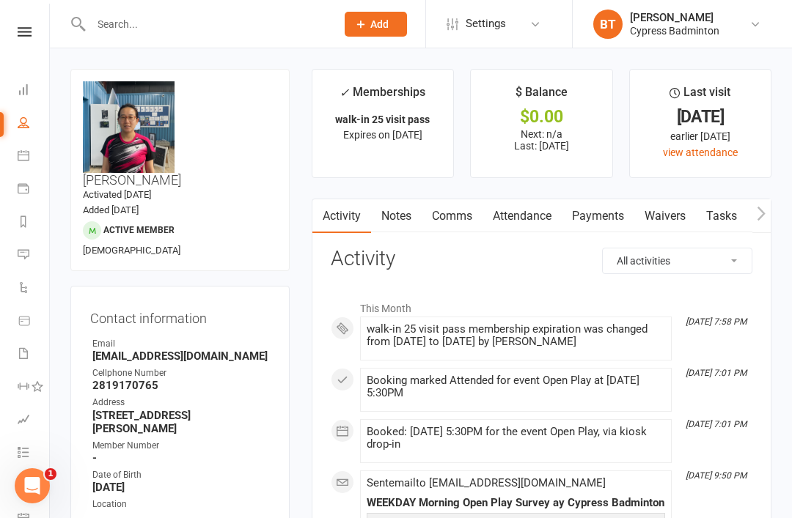
click at [183, 28] on input "text" at bounding box center [205, 24] width 239 height 21
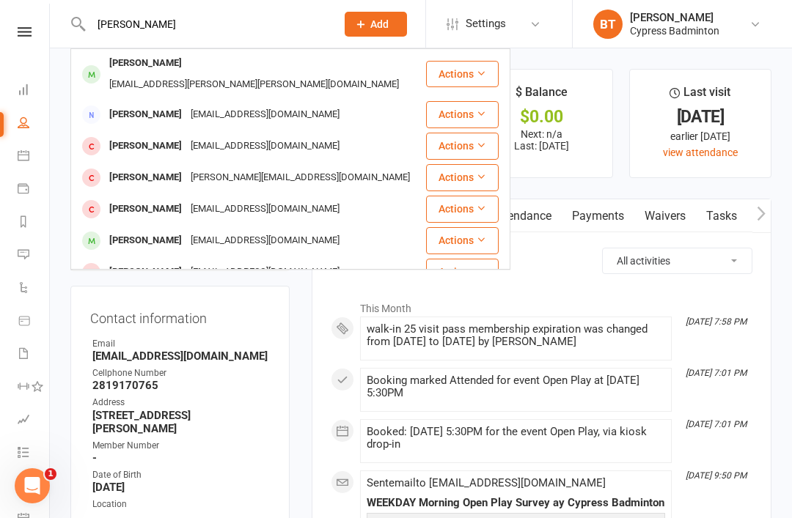
type input "[PERSON_NAME]"
click at [197, 74] on div "[EMAIL_ADDRESS][PERSON_NAME][PERSON_NAME][DOMAIN_NAME]" at bounding box center [254, 84] width 298 height 21
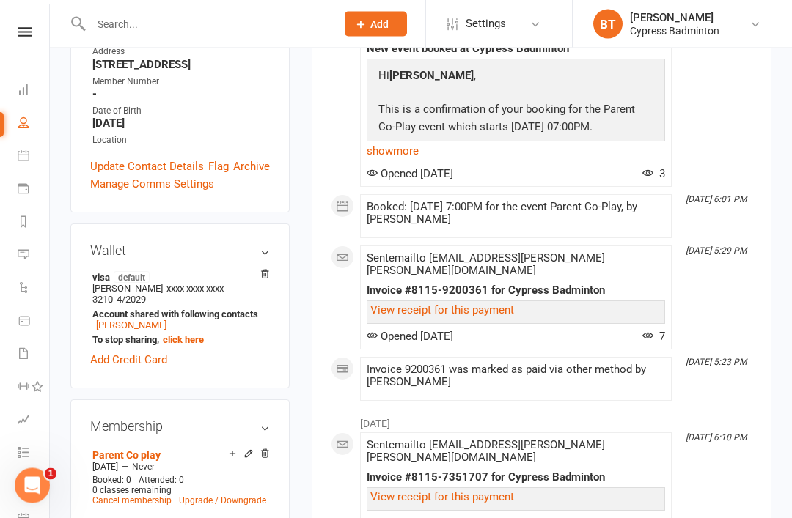
scroll to position [365, 0]
click at [426, 303] on link "View receipt for this payment" at bounding box center [442, 309] width 144 height 13
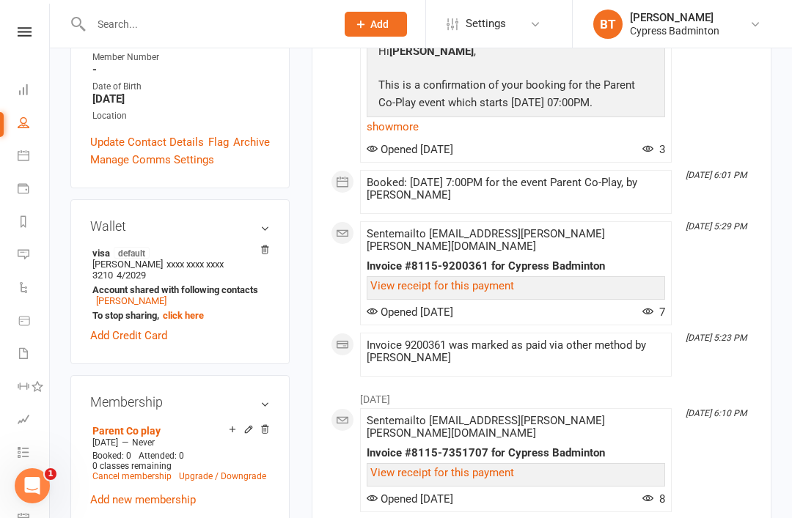
click at [460, 466] on link "View receipt for this payment" at bounding box center [442, 472] width 144 height 13
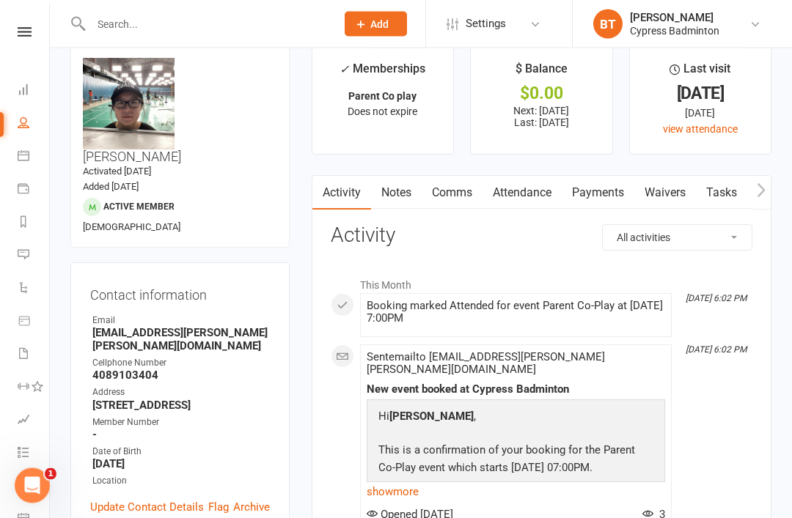
scroll to position [0, 0]
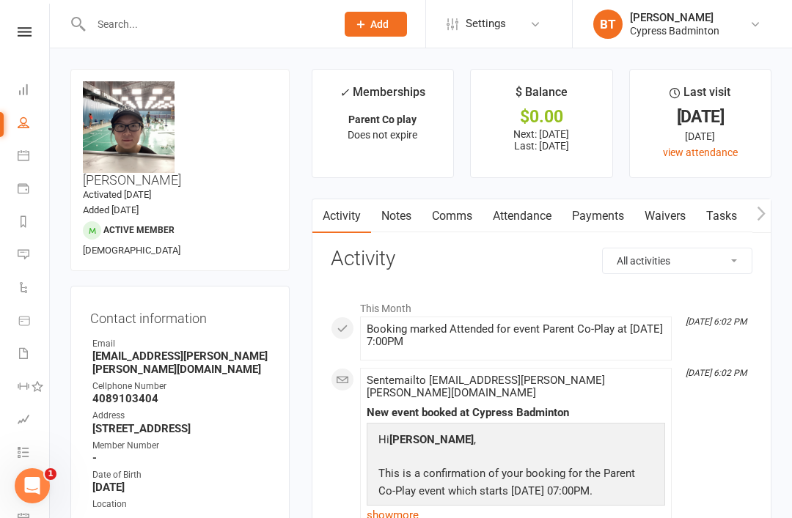
click at [177, 23] on input "text" at bounding box center [205, 24] width 239 height 21
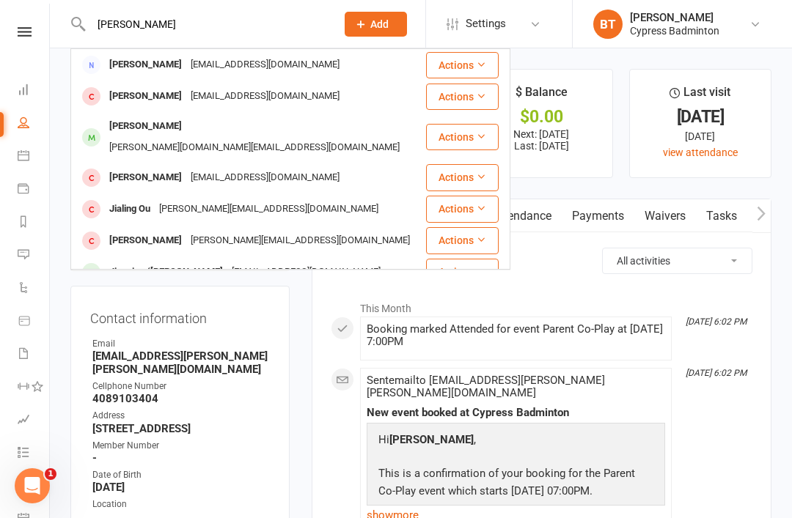
type input "[PERSON_NAME]"
click at [190, 137] on div "[PERSON_NAME][DOMAIN_NAME][EMAIL_ADDRESS][DOMAIN_NAME]" at bounding box center [254, 147] width 299 height 21
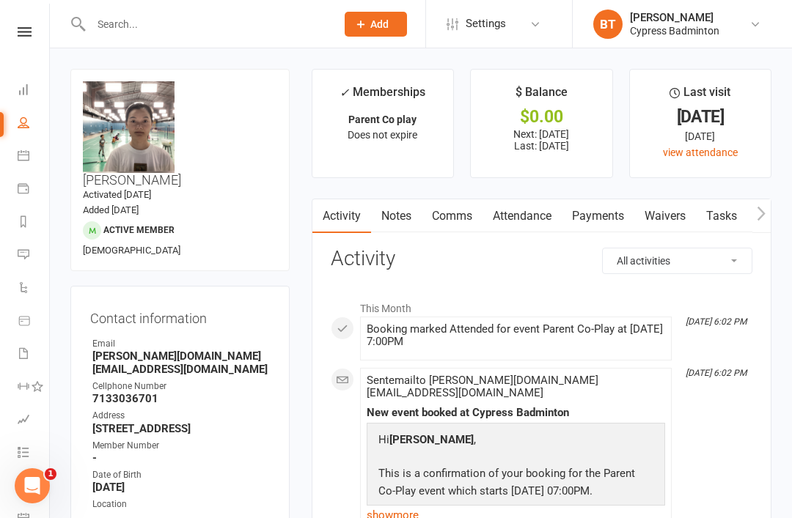
click at [618, 225] on link "Payments" at bounding box center [597, 216] width 73 height 34
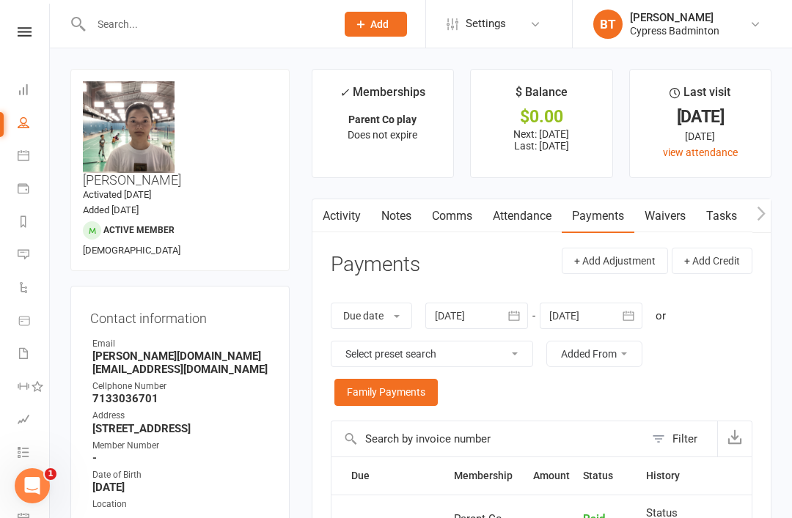
click at [464, 316] on div at bounding box center [476, 316] width 103 height 26
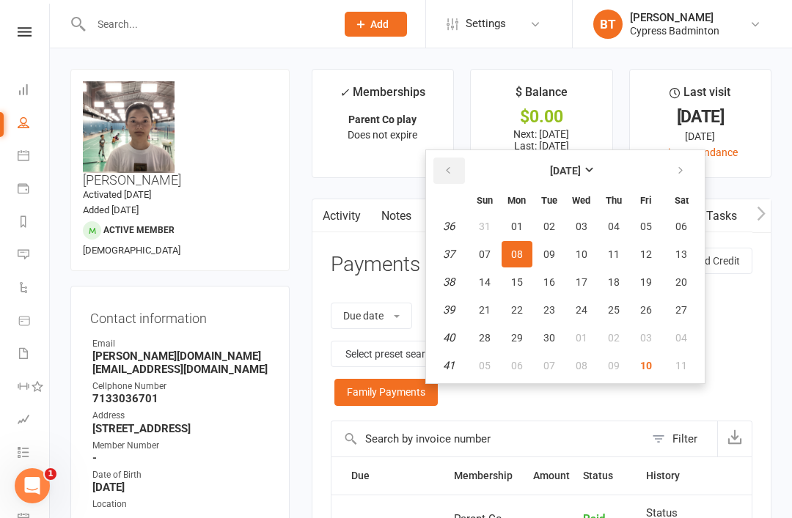
click at [451, 158] on button "button" at bounding box center [449, 171] width 32 height 26
click at [459, 173] on button "button" at bounding box center [449, 171] width 32 height 26
click at [462, 165] on button "button" at bounding box center [449, 171] width 32 height 26
click at [487, 291] on button "15" at bounding box center [484, 282] width 31 height 26
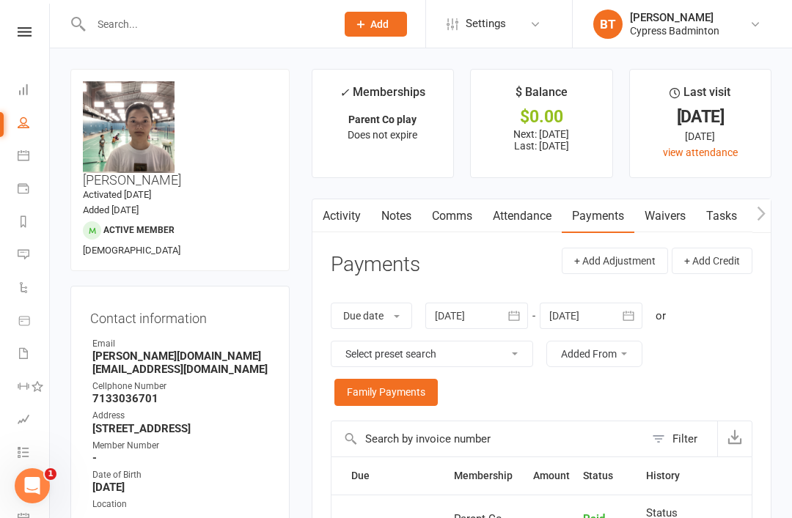
click at [610, 215] on link "Payments" at bounding box center [597, 216] width 73 height 34
click at [454, 318] on div at bounding box center [476, 316] width 103 height 26
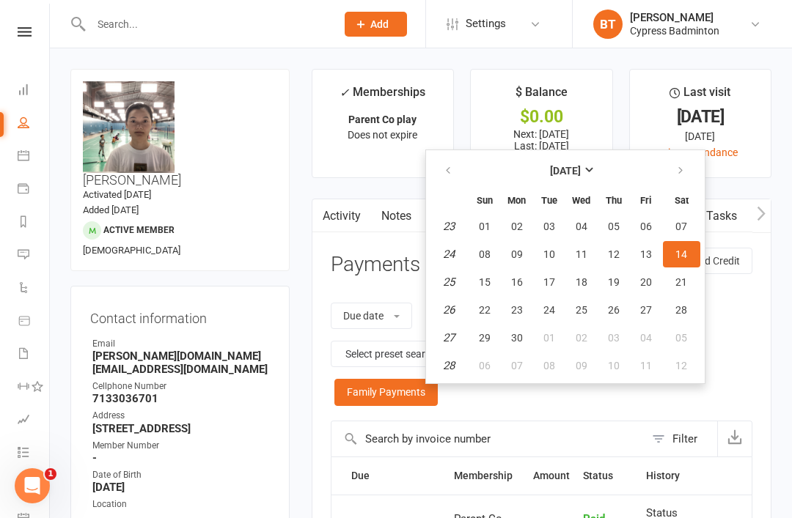
click at [449, 172] on icon "button" at bounding box center [448, 171] width 10 height 12
click at [448, 166] on icon "button" at bounding box center [448, 171] width 10 height 12
click at [453, 165] on icon "button" at bounding box center [448, 171] width 10 height 12
click at [453, 173] on icon "button" at bounding box center [448, 171] width 10 height 12
click at [476, 286] on button "09" at bounding box center [484, 282] width 31 height 26
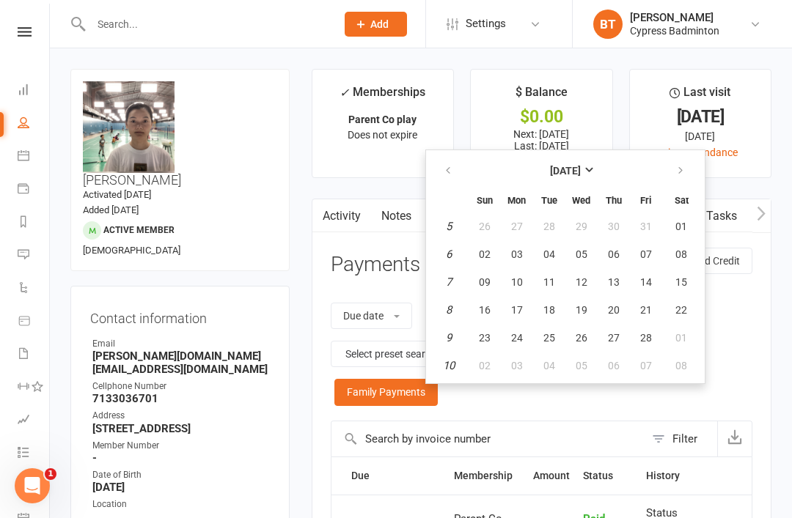
type input "[DATE]"
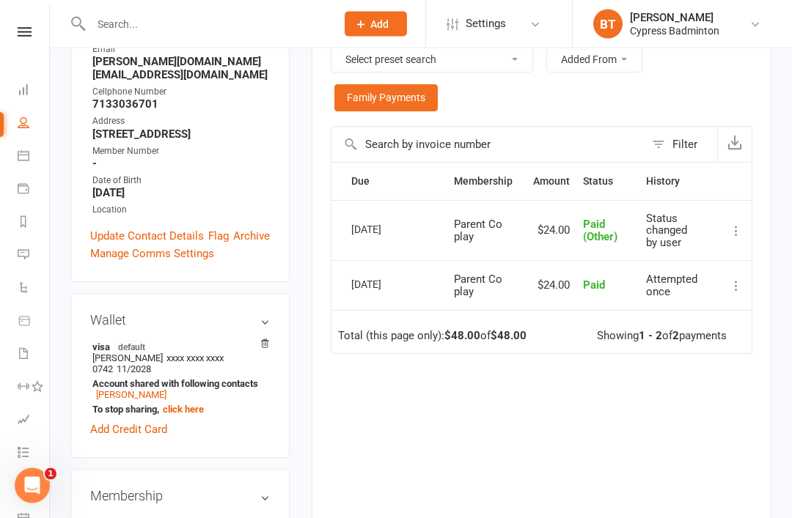
scroll to position [295, 0]
click at [246, 517] on icon at bounding box center [248, 523] width 10 height 10
